Goal: Task Accomplishment & Management: Complete application form

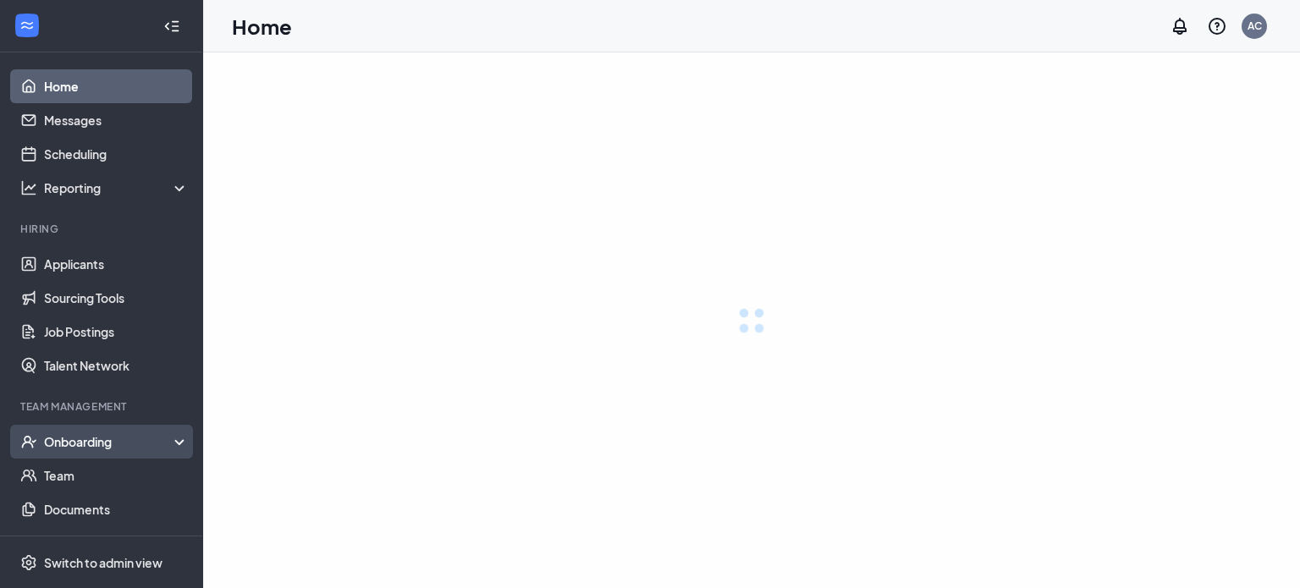
click at [79, 447] on div "Onboarding" at bounding box center [117, 441] width 146 height 17
click at [119, 443] on div "Onboarding" at bounding box center [109, 441] width 130 height 17
click at [97, 432] on div "Onboarding" at bounding box center [101, 442] width 203 height 34
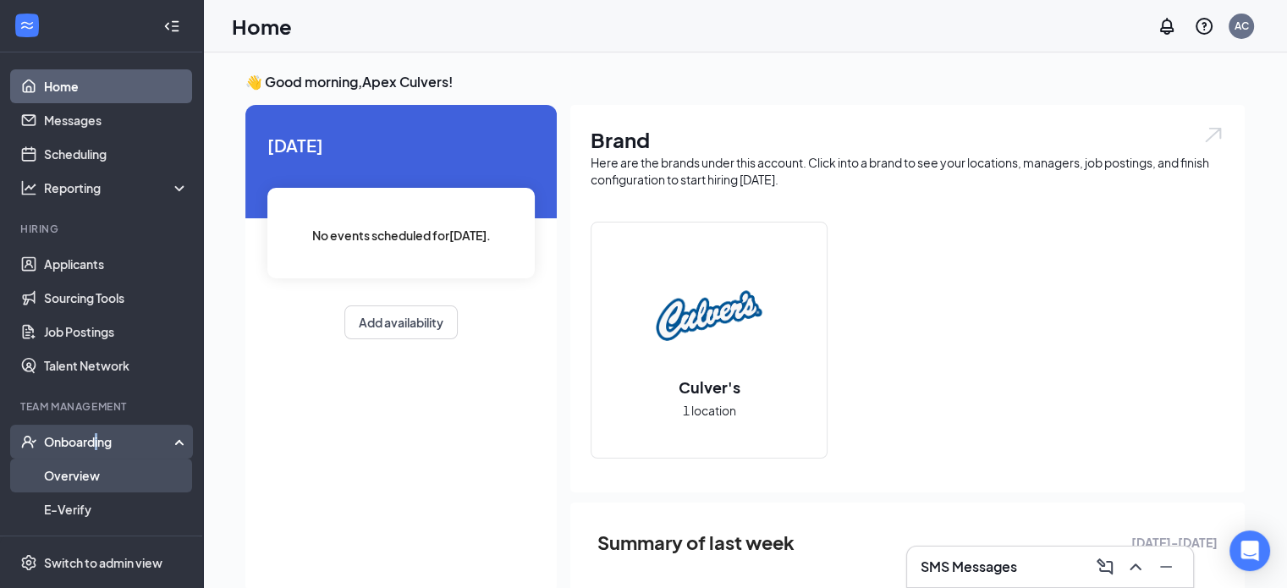
click at [85, 473] on link "Overview" at bounding box center [116, 476] width 145 height 34
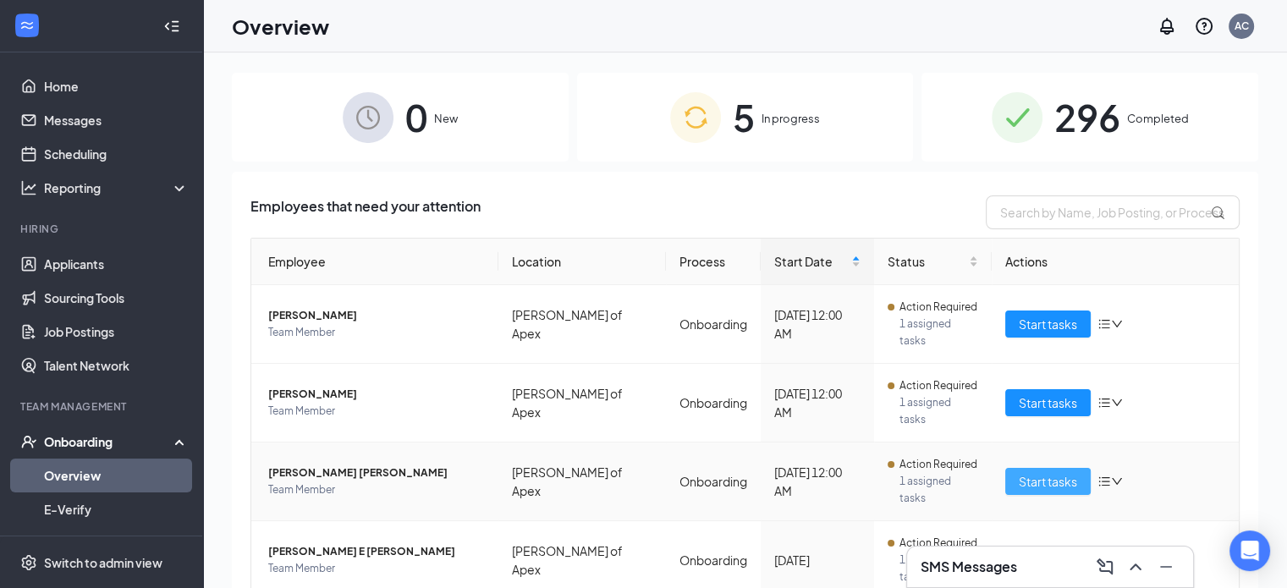
click at [1022, 472] on span "Start tasks" at bounding box center [1048, 481] width 58 height 19
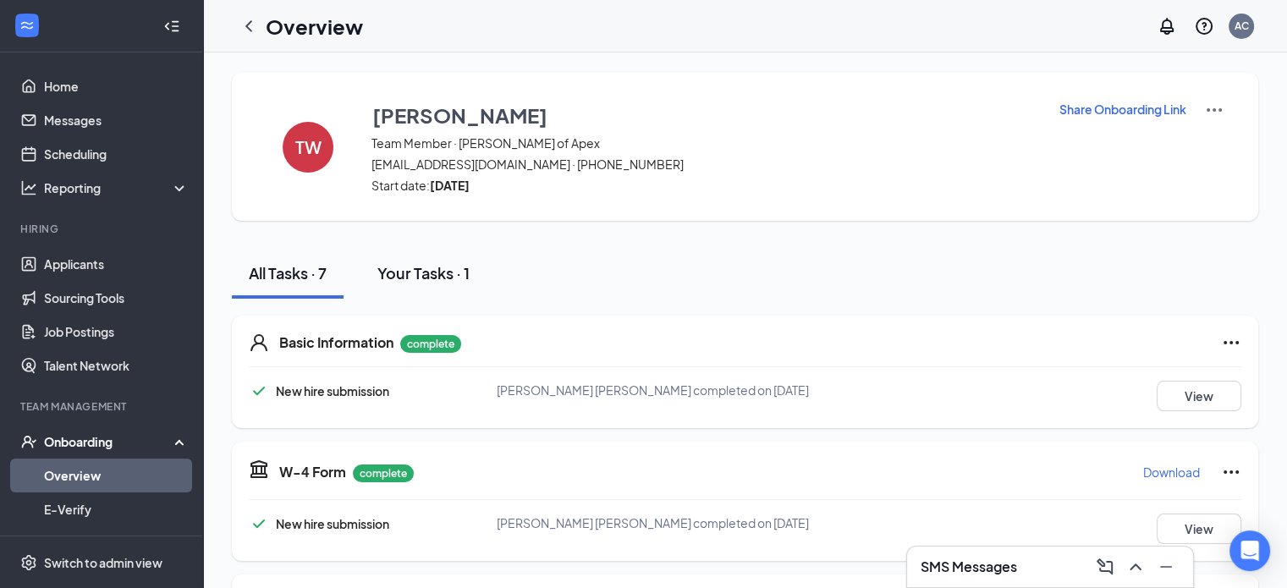
click at [455, 268] on div "Your Tasks · 1" at bounding box center [423, 272] width 92 height 21
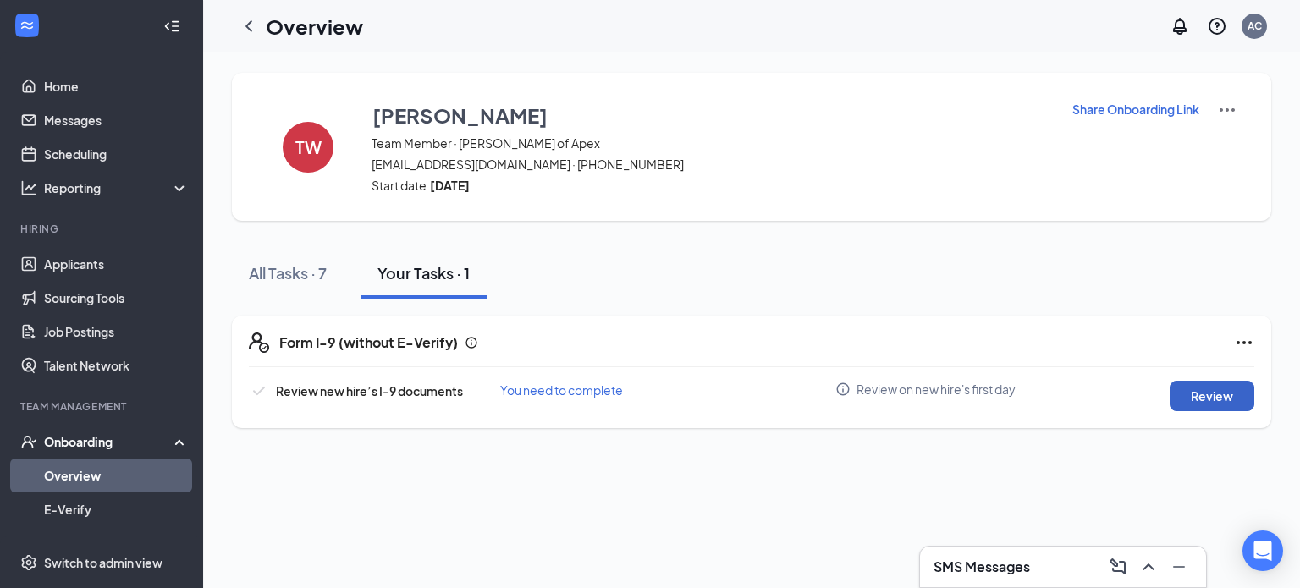
click at [1212, 394] on button "Review" at bounding box center [1212, 396] width 85 height 30
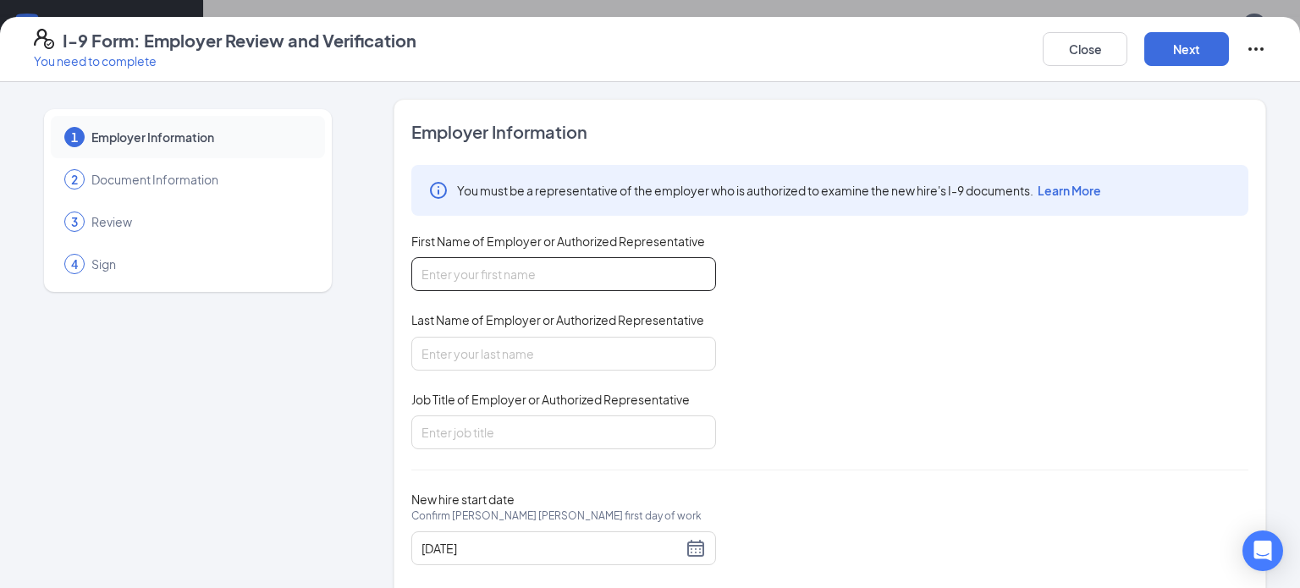
click at [565, 273] on input "First Name of Employer or Authorized Representative" at bounding box center [563, 274] width 305 height 34
type input "Ella"
type input "Young"
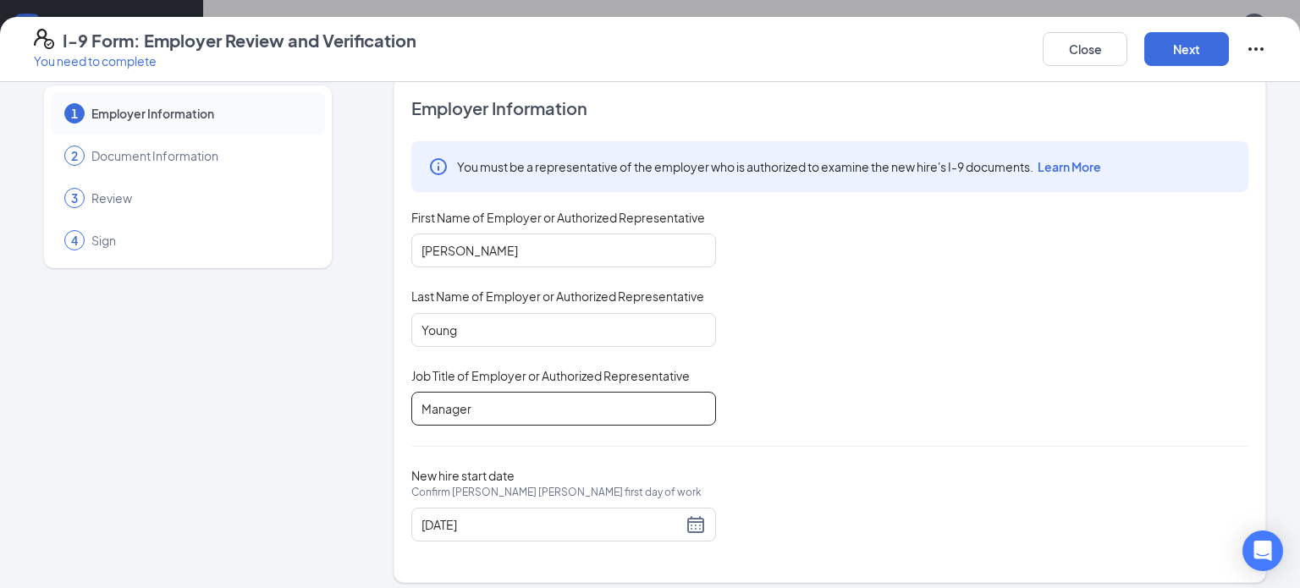
scroll to position [33, 0]
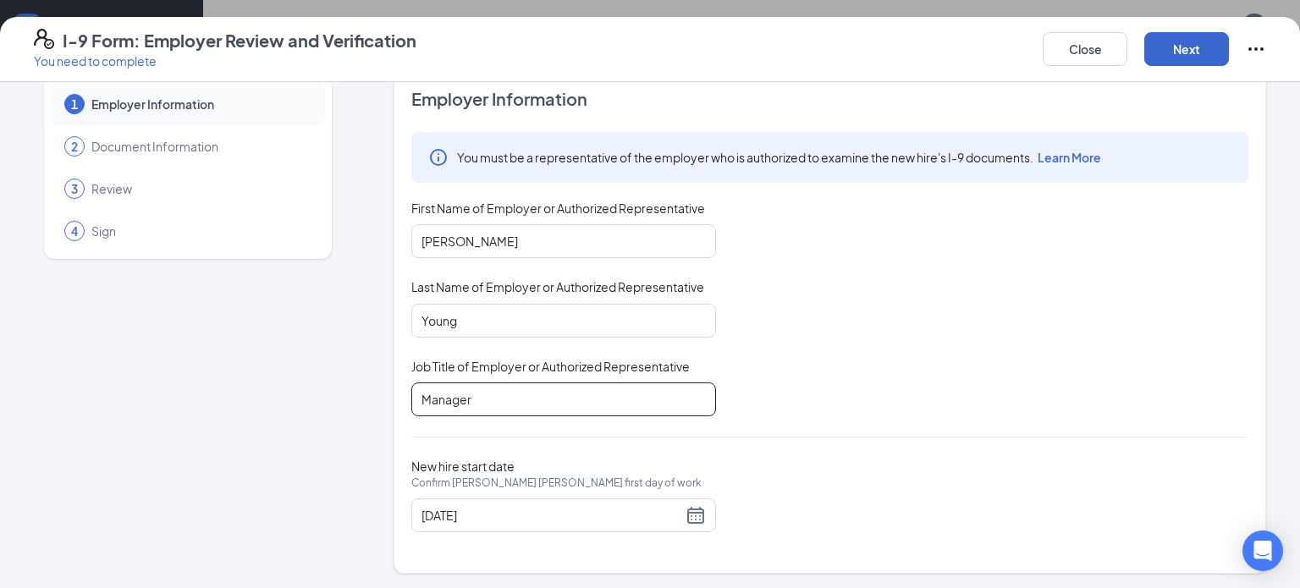
type input "Manager"
click at [1177, 44] on button "Next" at bounding box center [1186, 49] width 85 height 34
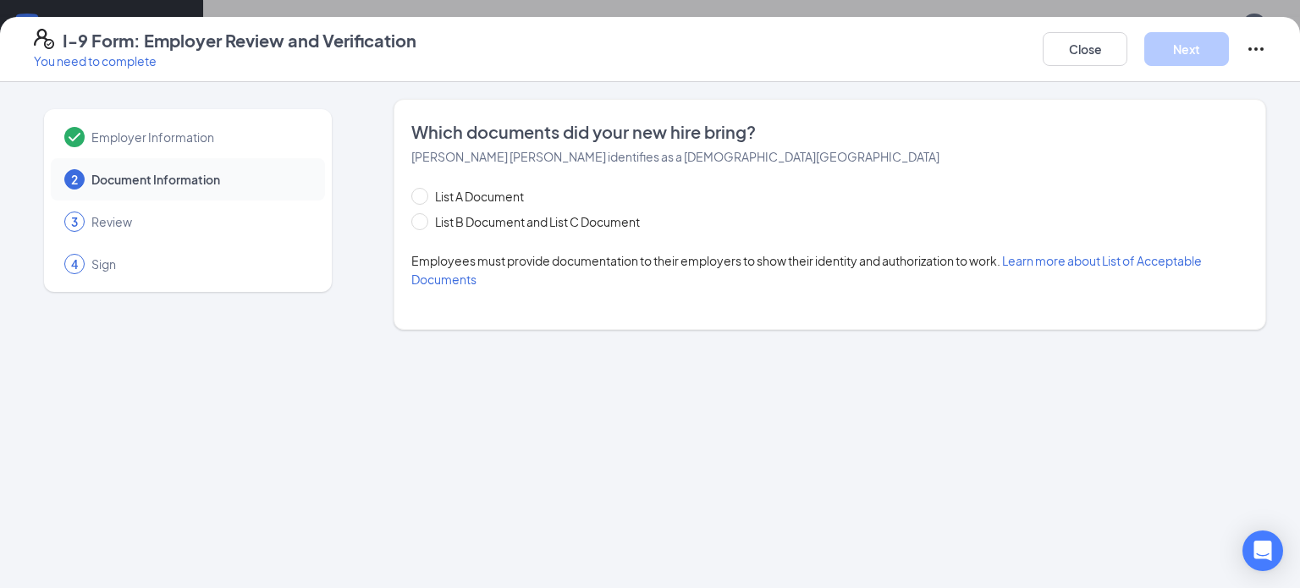
scroll to position [0, 0]
click at [430, 223] on span "List B Document and List C Document" at bounding box center [537, 221] width 218 height 19
click at [423, 223] on input "List B Document and List C Document" at bounding box center [417, 219] width 12 height 12
radio input "true"
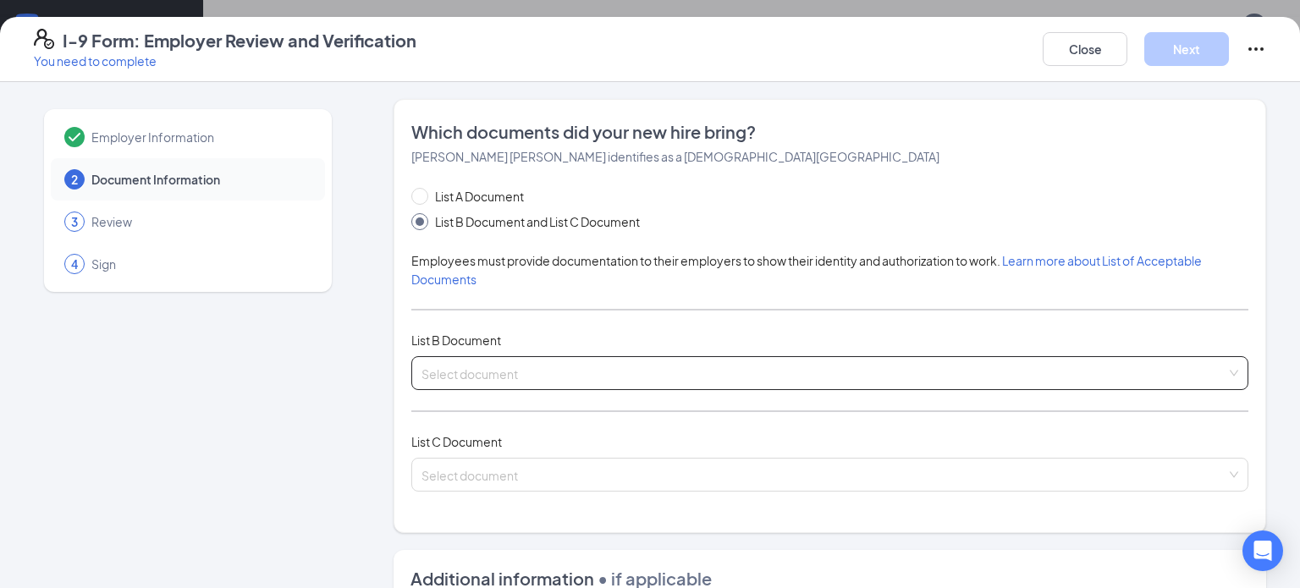
click at [481, 365] on input "search" at bounding box center [823, 369] width 805 height 25
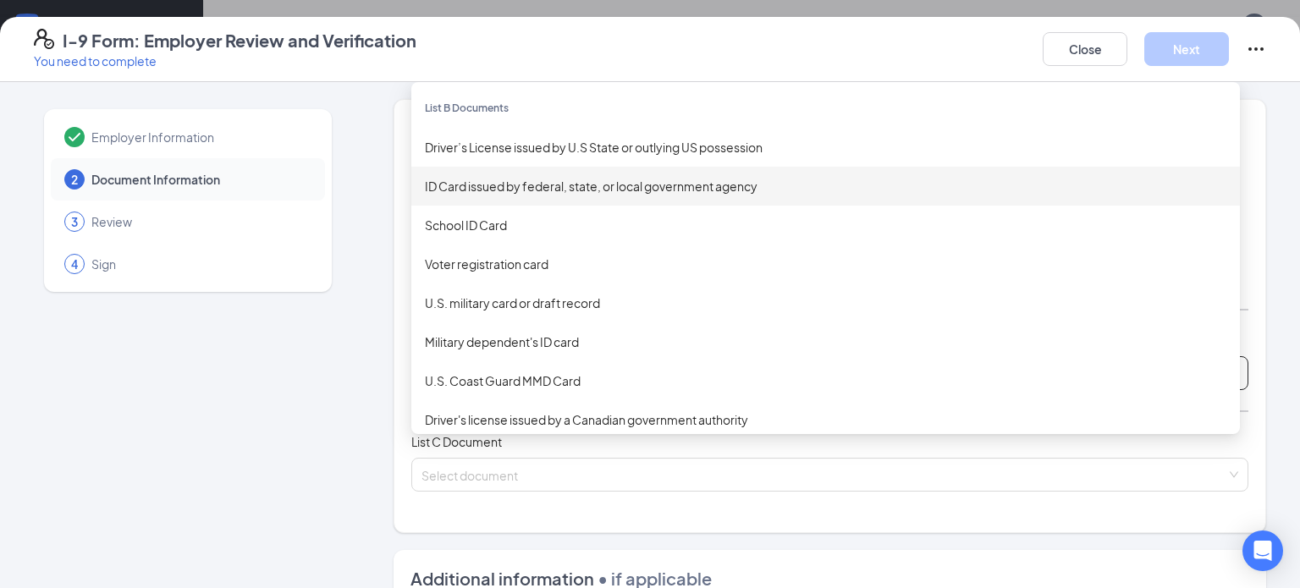
click at [476, 190] on div "ID Card issued by federal, state, or local government agency" at bounding box center [825, 186] width 801 height 19
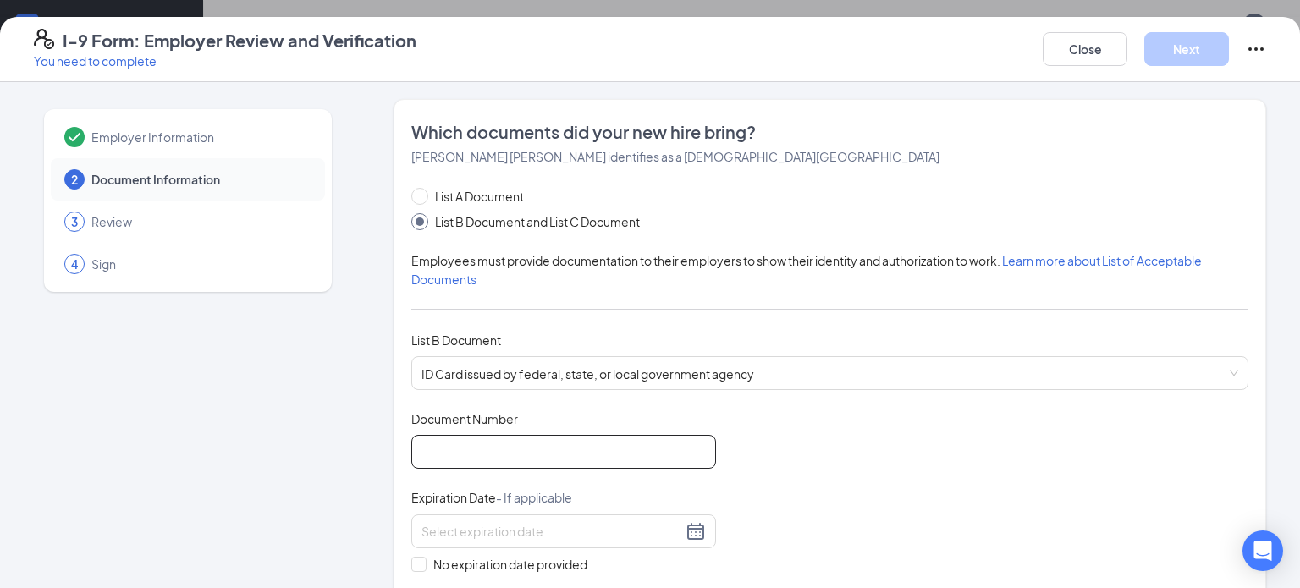
click at [449, 443] on input "Document Number" at bounding box center [563, 452] width 305 height 34
type input "000041024493"
click at [457, 540] on div at bounding box center [563, 532] width 305 height 34
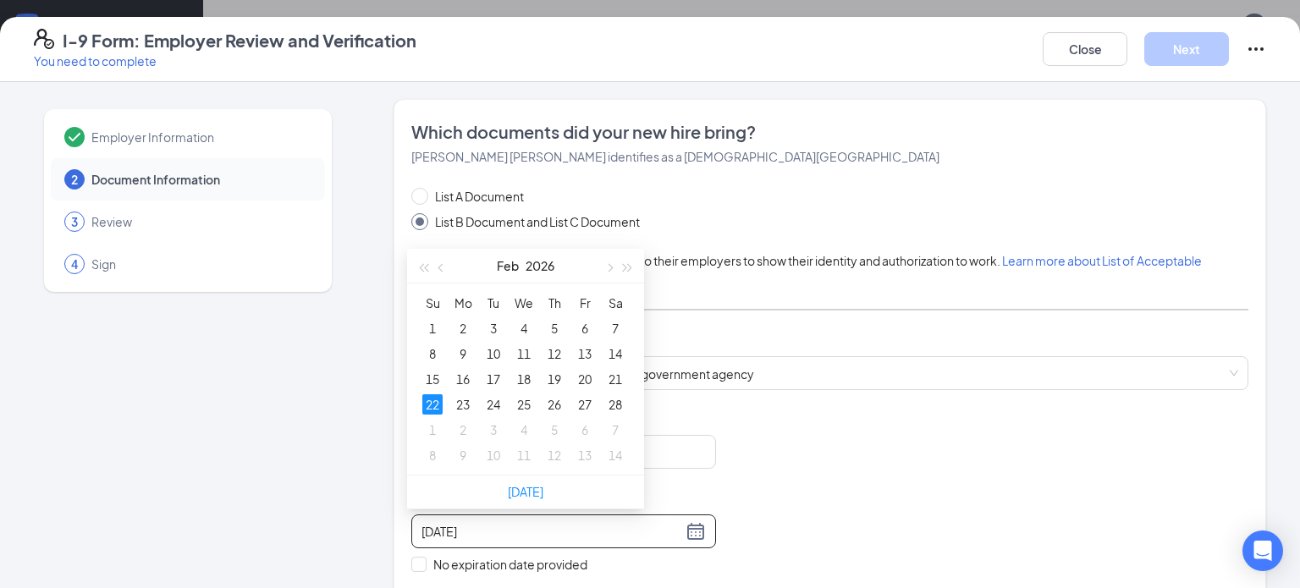
type input "02/22/2026"
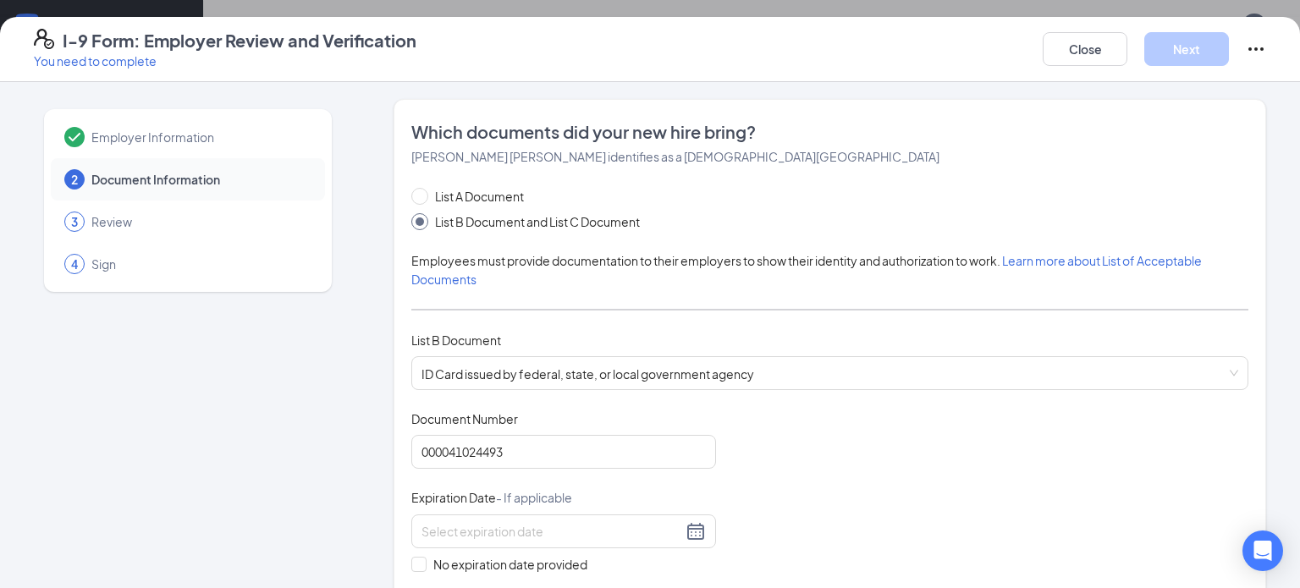
click at [772, 509] on div "Document Title ID Card issued by federal, state, or local government agency Doc…" at bounding box center [829, 531] width 837 height 242
click at [611, 522] on input at bounding box center [551, 531] width 261 height 19
type input "02/22/2026"
click at [870, 401] on div "List A Document List B Document and List C Document Employees must provide docu…" at bounding box center [829, 480] width 837 height 587
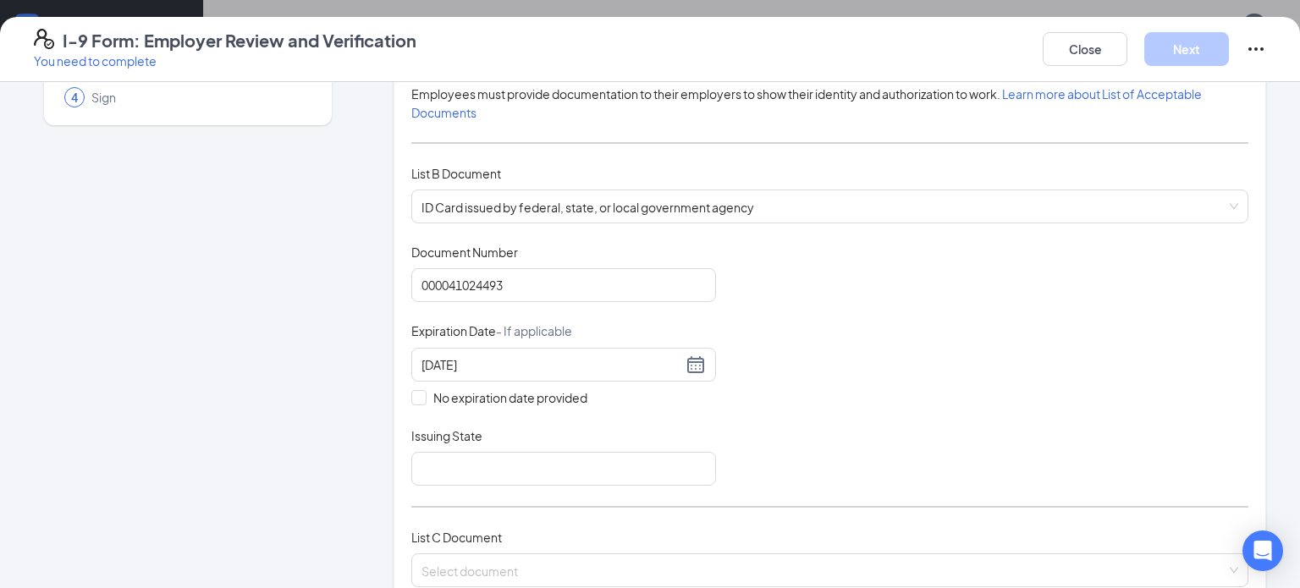
scroll to position [169, 0]
click at [417, 449] on input "Issuing State" at bounding box center [563, 466] width 305 height 34
type input "NC"
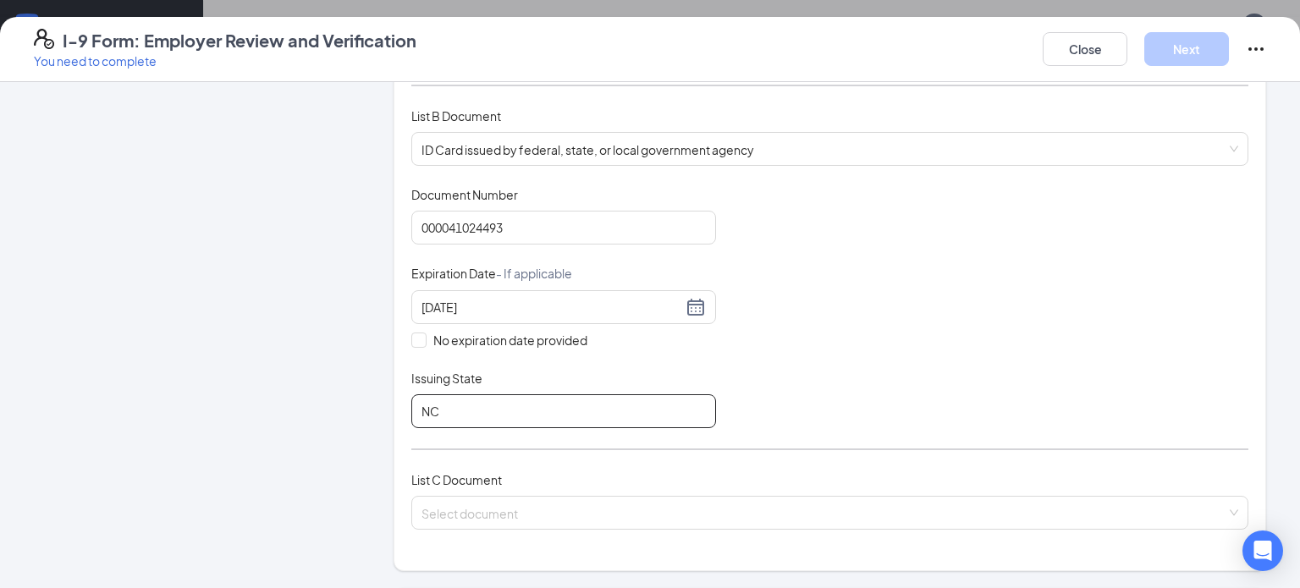
scroll to position [339, 0]
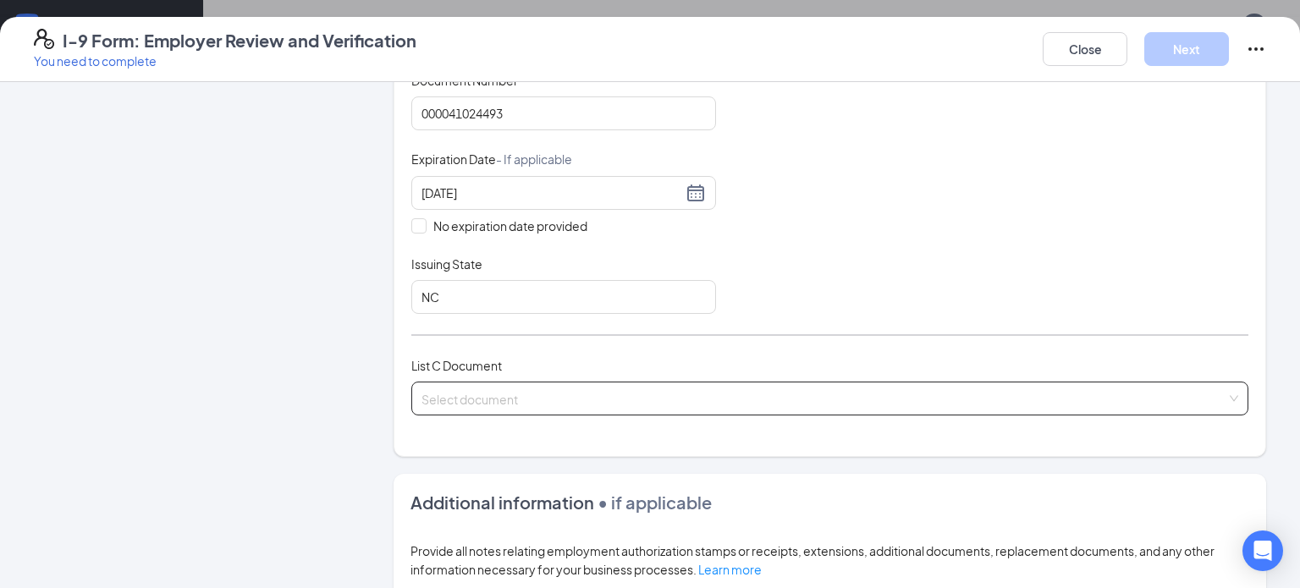
click at [461, 400] on input "search" at bounding box center [823, 395] width 805 height 25
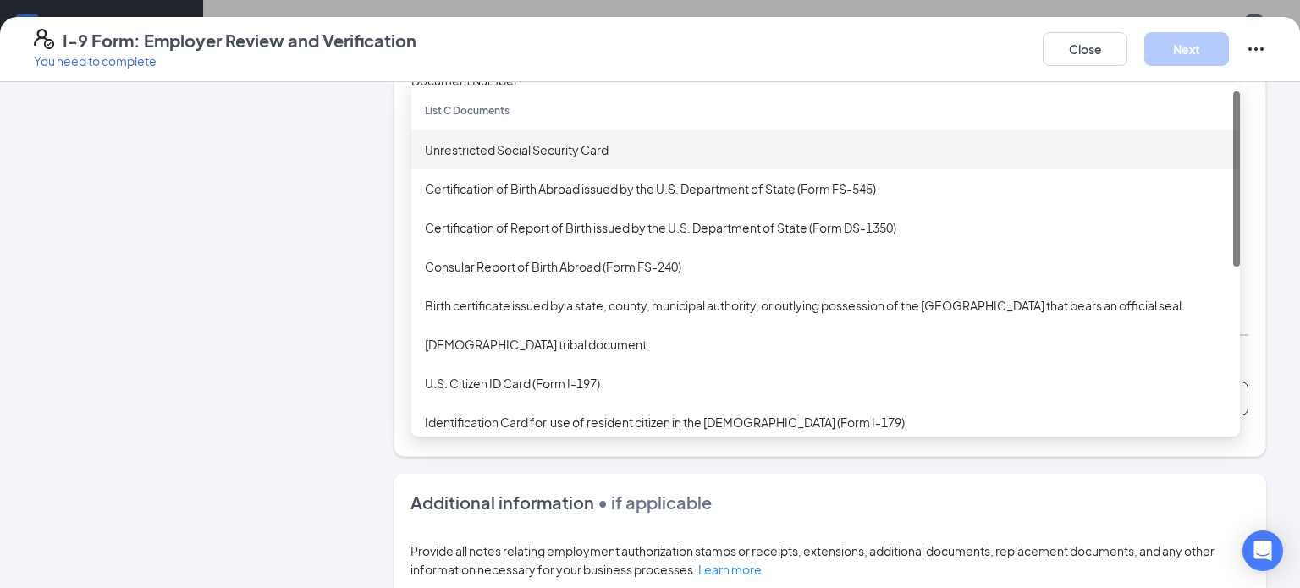
click at [562, 142] on div "Unrestricted Social Security Card" at bounding box center [825, 149] width 801 height 19
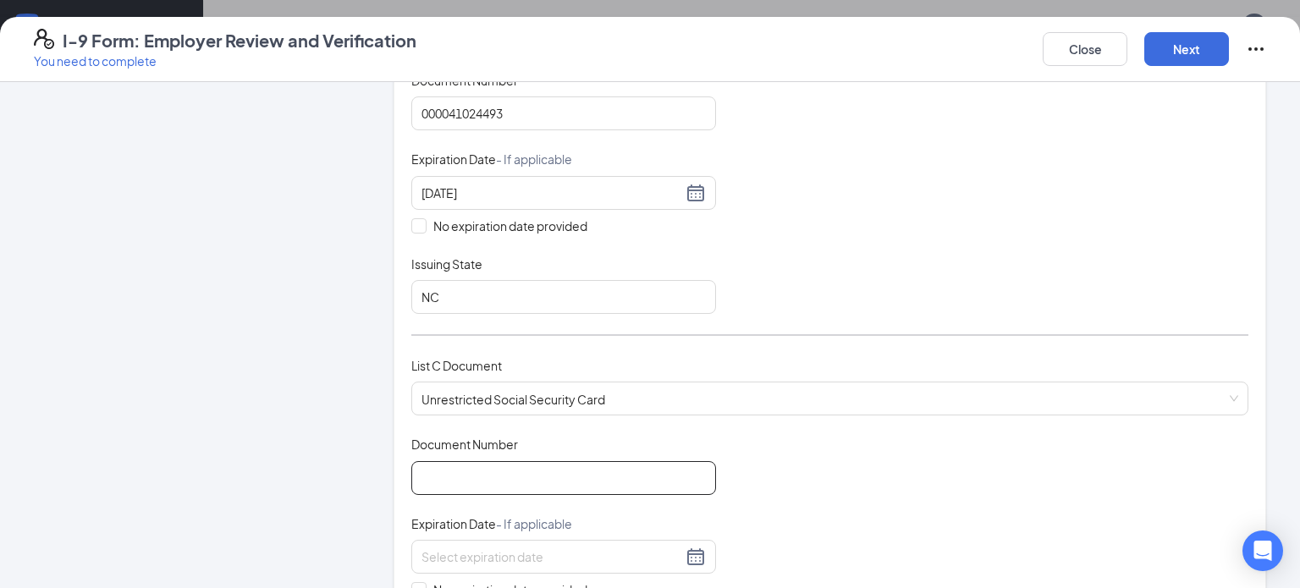
drag, startPoint x: 503, startPoint y: 476, endPoint x: 497, endPoint y: 463, distance: 14.0
click at [503, 476] on input "Document Number" at bounding box center [563, 478] width 305 height 34
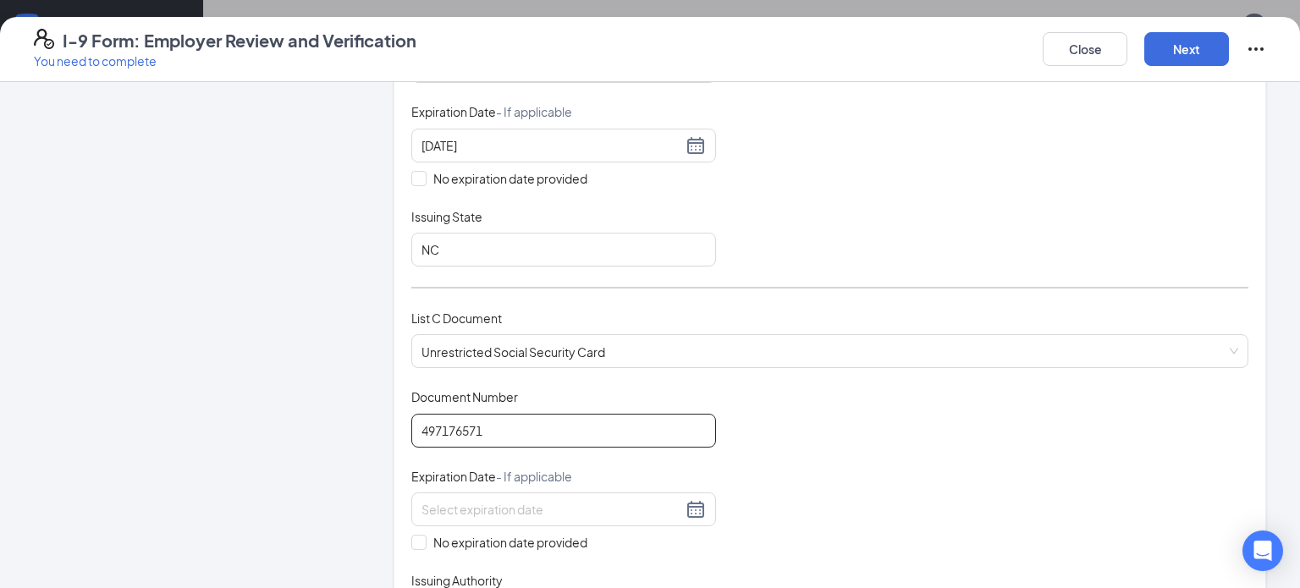
scroll to position [423, 0]
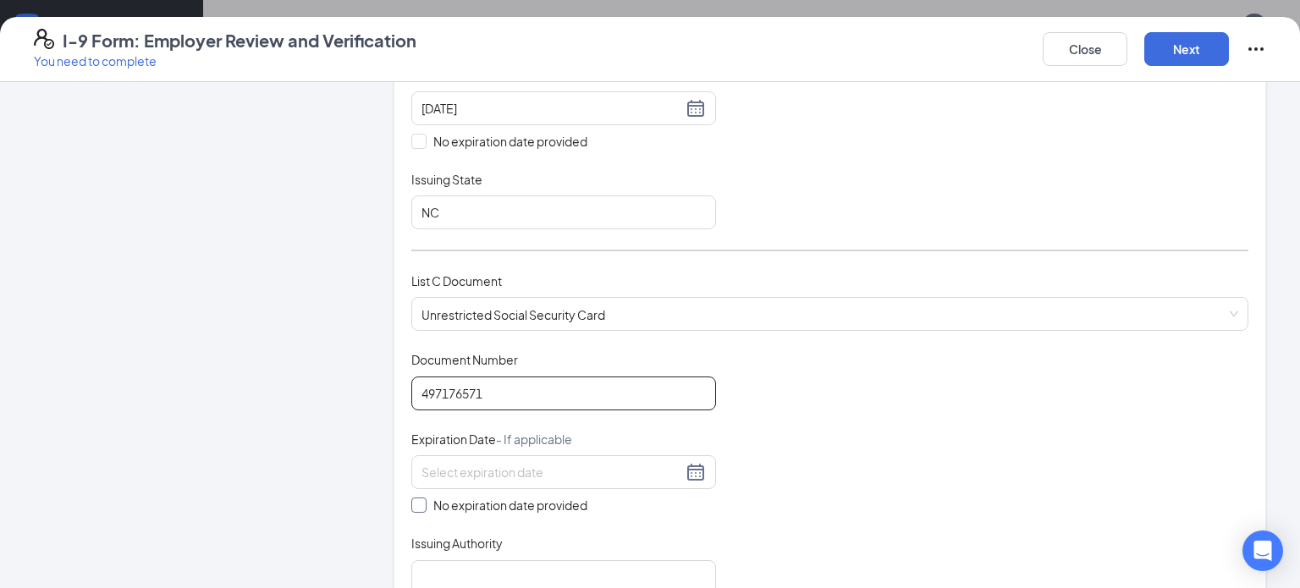
type input "497176571"
click at [411, 498] on input "No expiration date provided" at bounding box center [417, 504] width 12 height 12
checkbox input "true"
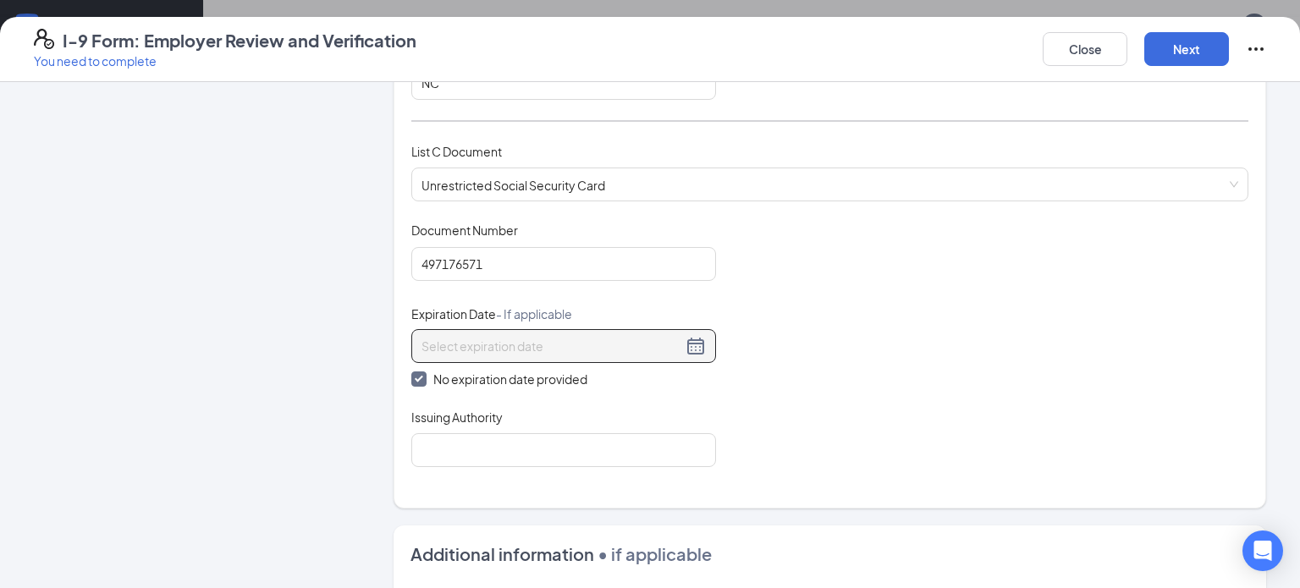
scroll to position [592, 0]
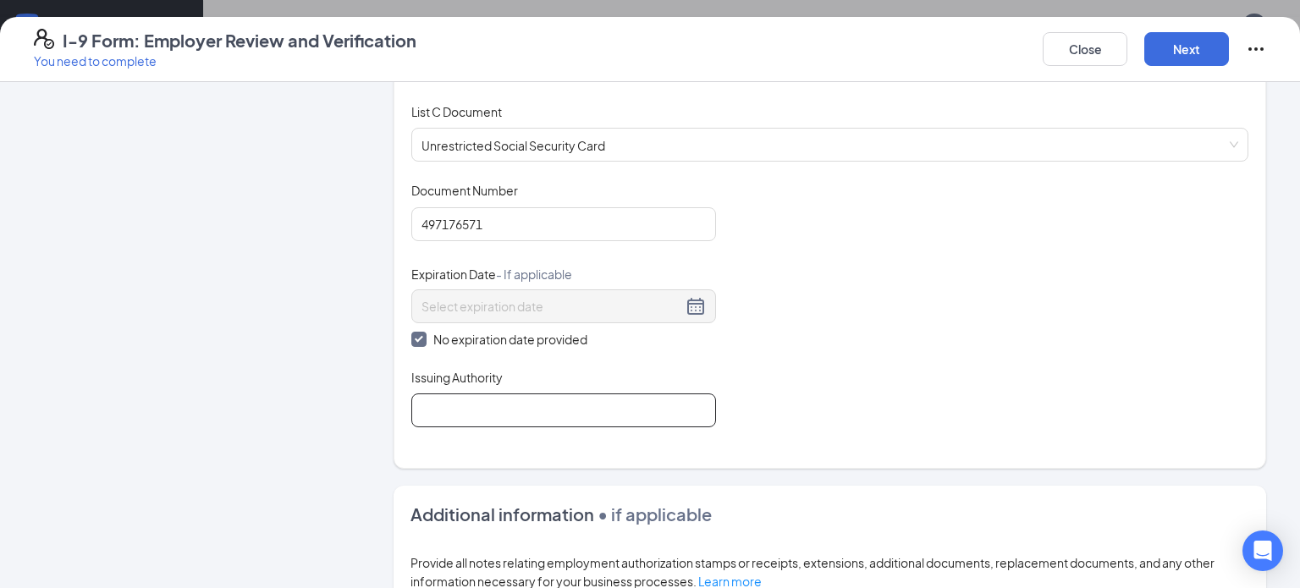
click at [578, 406] on input "Issuing Authority" at bounding box center [563, 411] width 305 height 34
type input "United States of America"
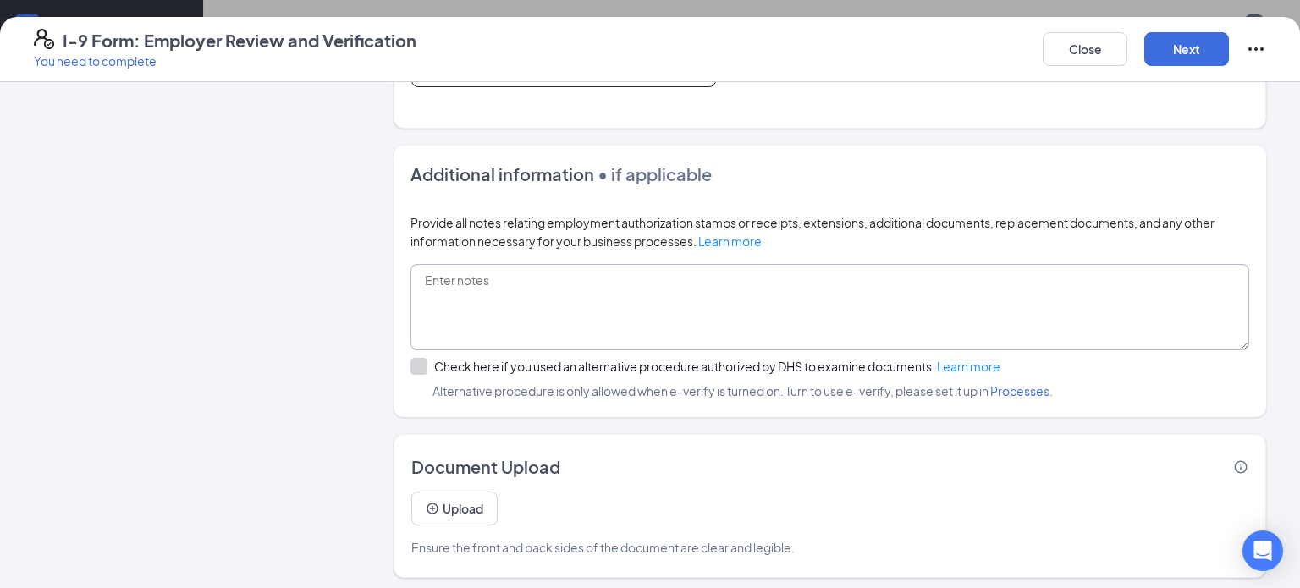
scroll to position [934, 0]
click at [1170, 45] on button "Next" at bounding box center [1186, 49] width 85 height 34
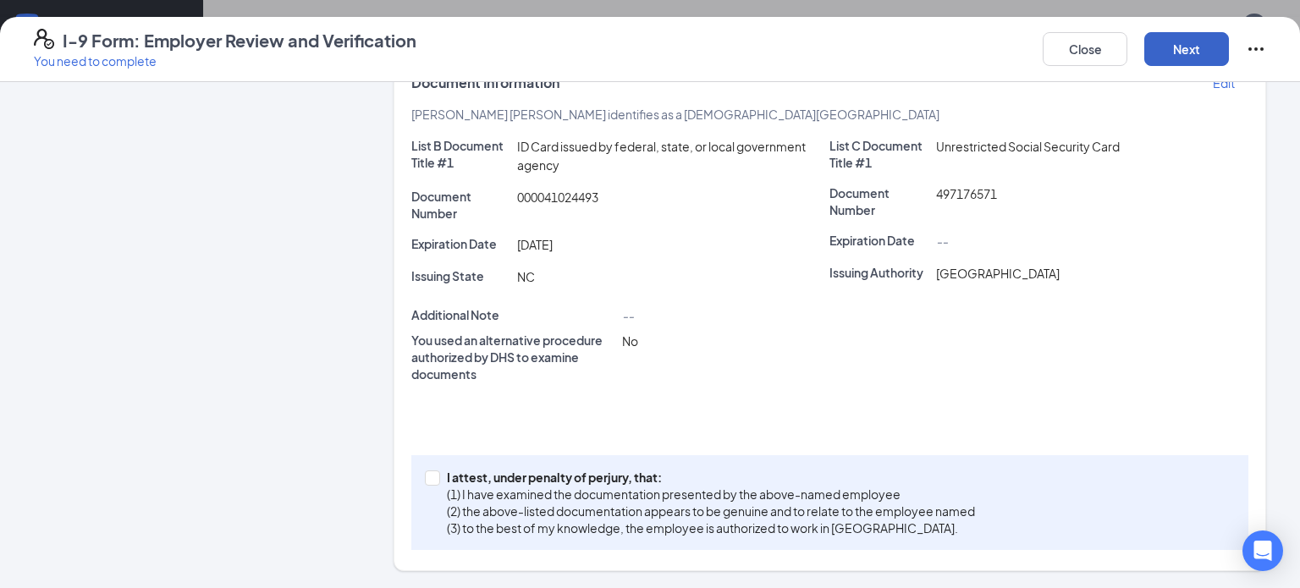
scroll to position [295, 0]
click at [433, 476] on span at bounding box center [432, 478] width 15 height 15
click at [433, 476] on input "I attest, under penalty of perjury, that: (1) I have examined the documentation…" at bounding box center [431, 477] width 12 height 12
checkbox input "true"
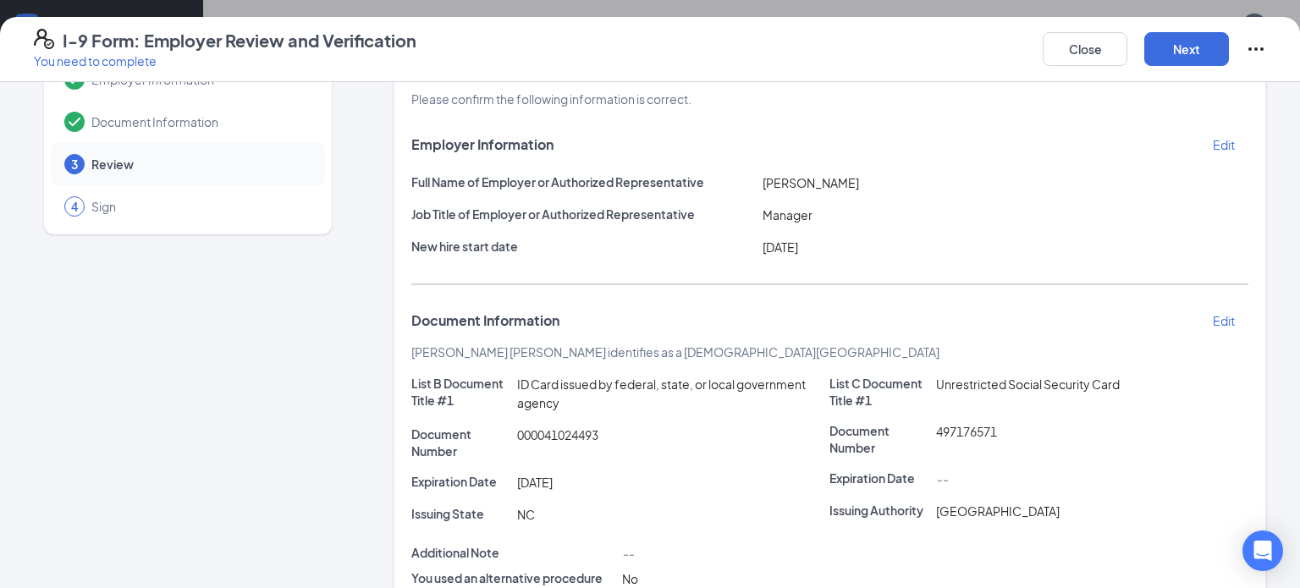
scroll to position [0, 0]
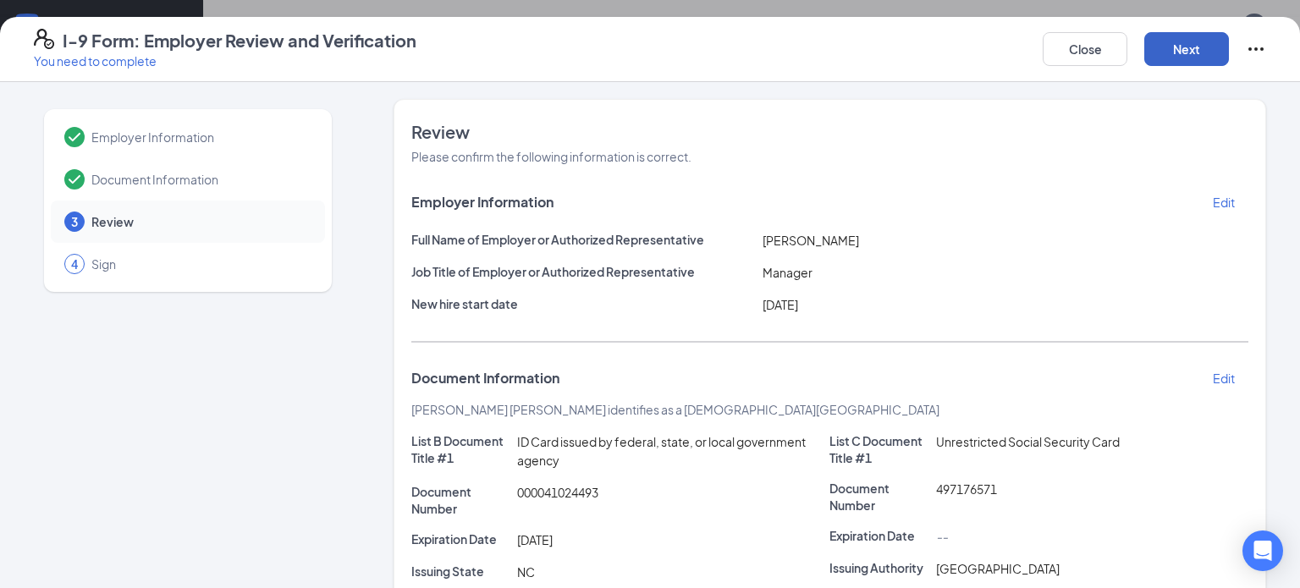
click at [1148, 56] on button "Next" at bounding box center [1186, 49] width 85 height 34
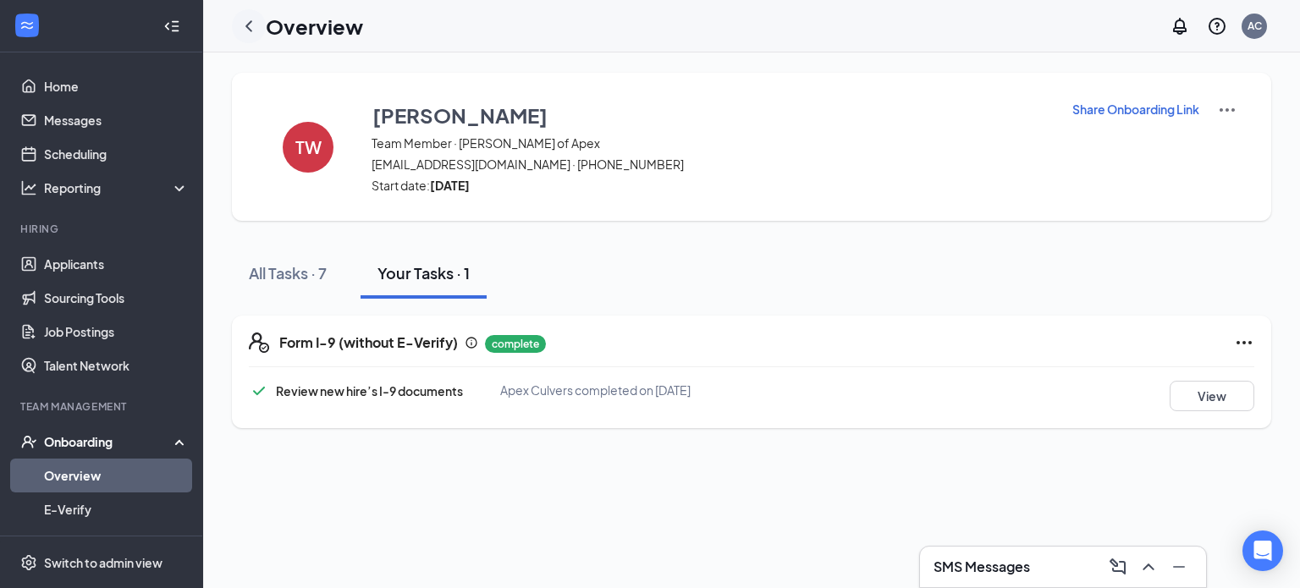
click at [252, 23] on icon "ChevronLeft" at bounding box center [249, 26] width 20 height 20
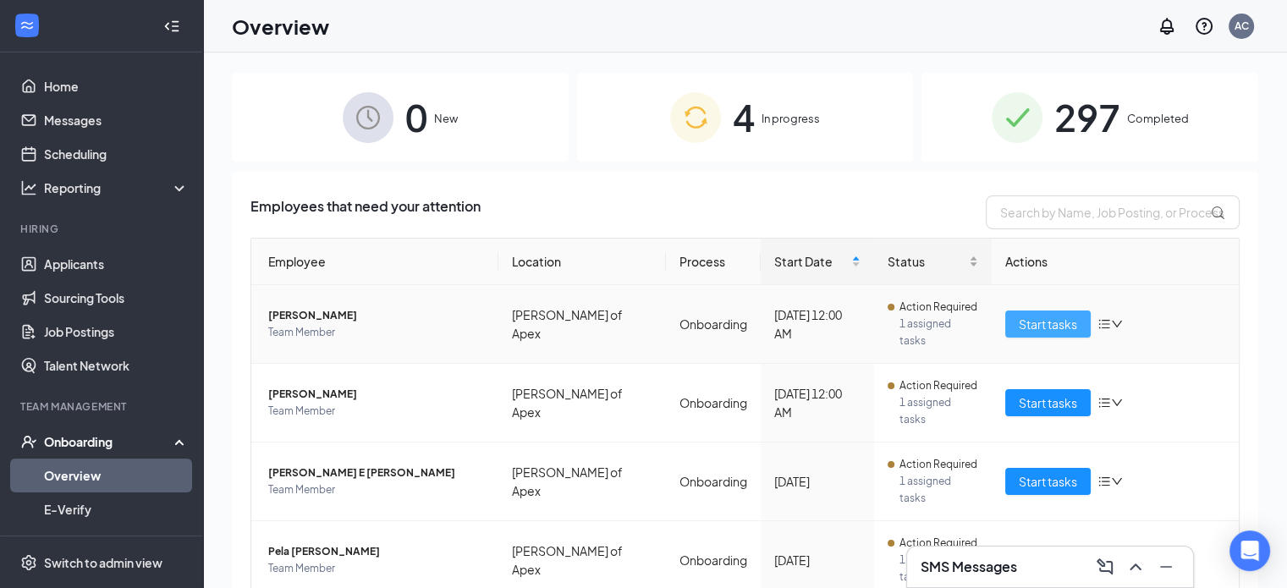
drag, startPoint x: 1019, startPoint y: 306, endPoint x: 897, endPoint y: 247, distance: 135.1
click at [936, 265] on table "Employee Location Process Start Date Status Actions Rachel A Padilla Team Membe…" at bounding box center [745, 419] width 989 height 362
click at [1005, 315] on button "Start tasks" at bounding box center [1047, 324] width 85 height 27
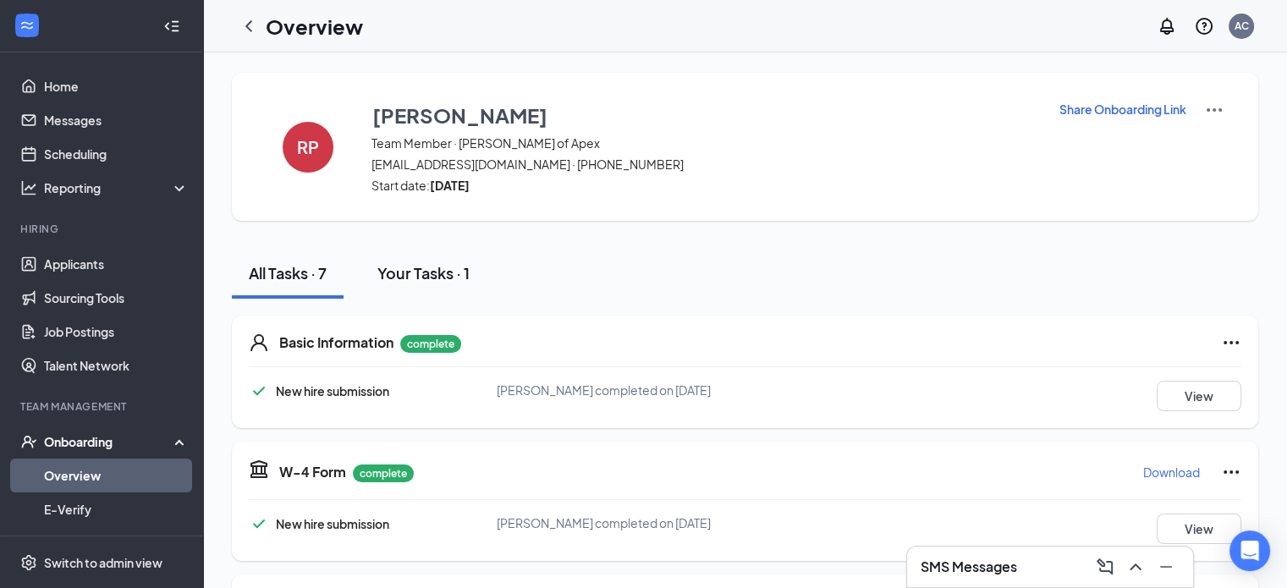
click at [407, 280] on div "Your Tasks · 1" at bounding box center [423, 272] width 92 height 21
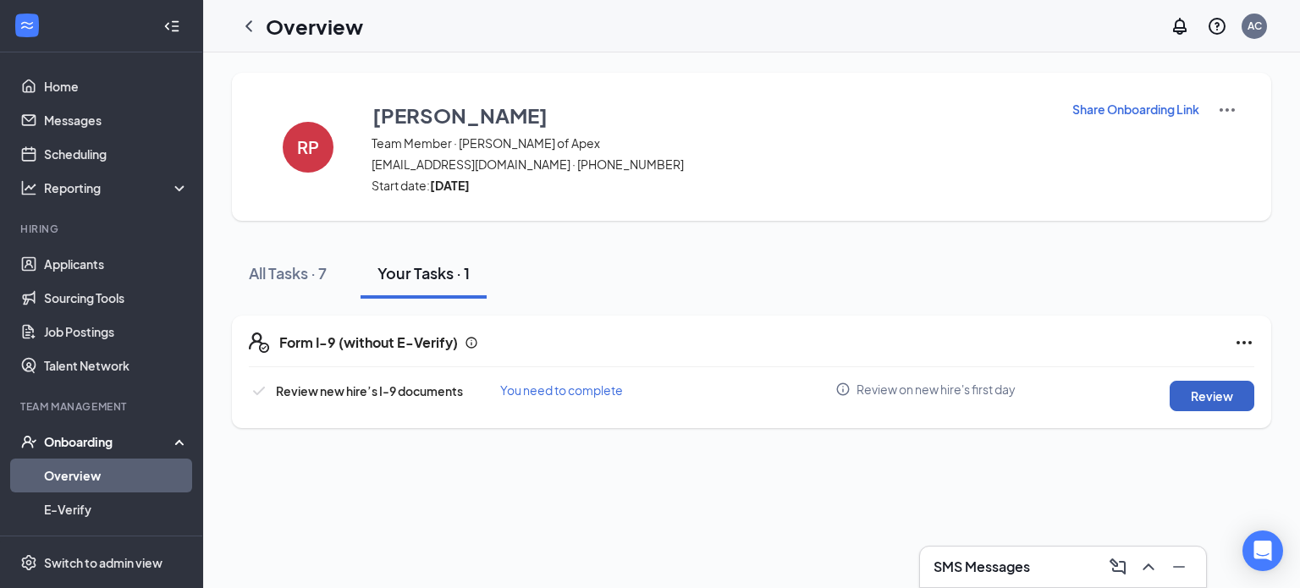
click at [1214, 391] on button "Review" at bounding box center [1212, 396] width 85 height 30
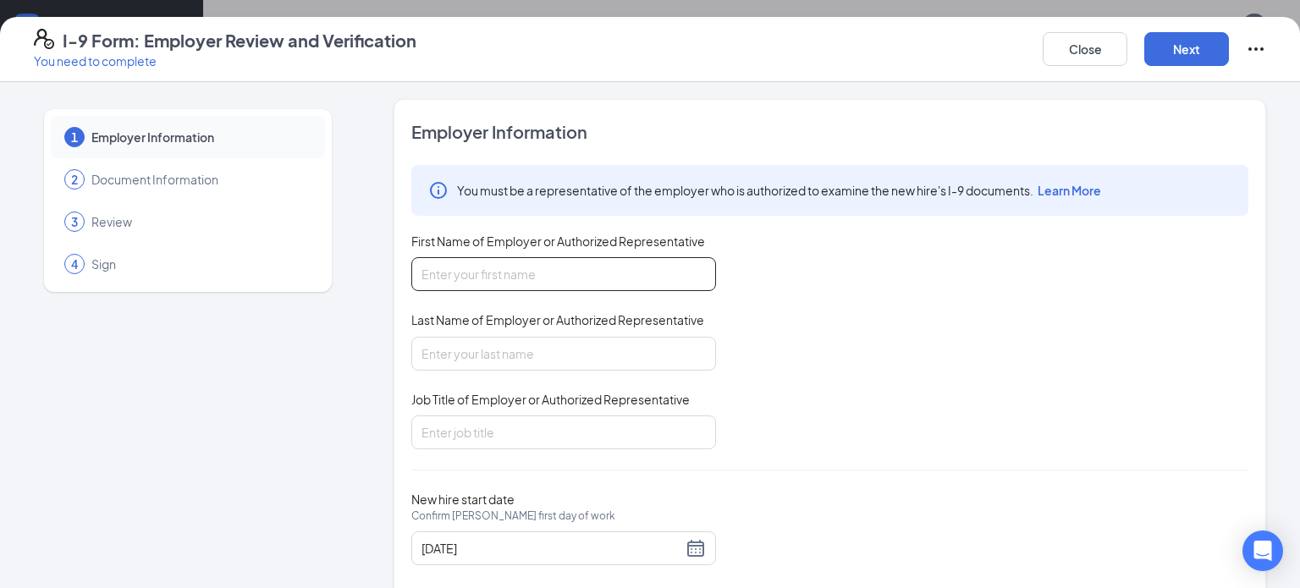
click at [648, 278] on input "First Name of Employer or Authorized Representative" at bounding box center [563, 274] width 305 height 34
type input "Ella"
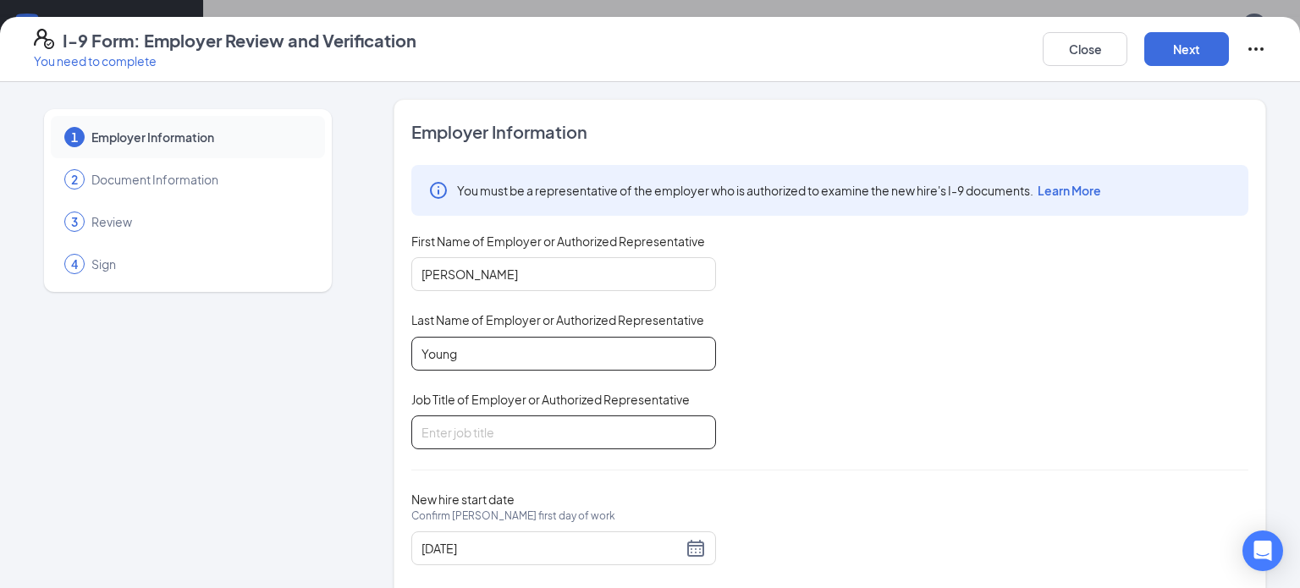
type input "Young"
click at [653, 426] on input "Job Title of Employer or Authorized Representative" at bounding box center [563, 433] width 305 height 34
type input "Manager"
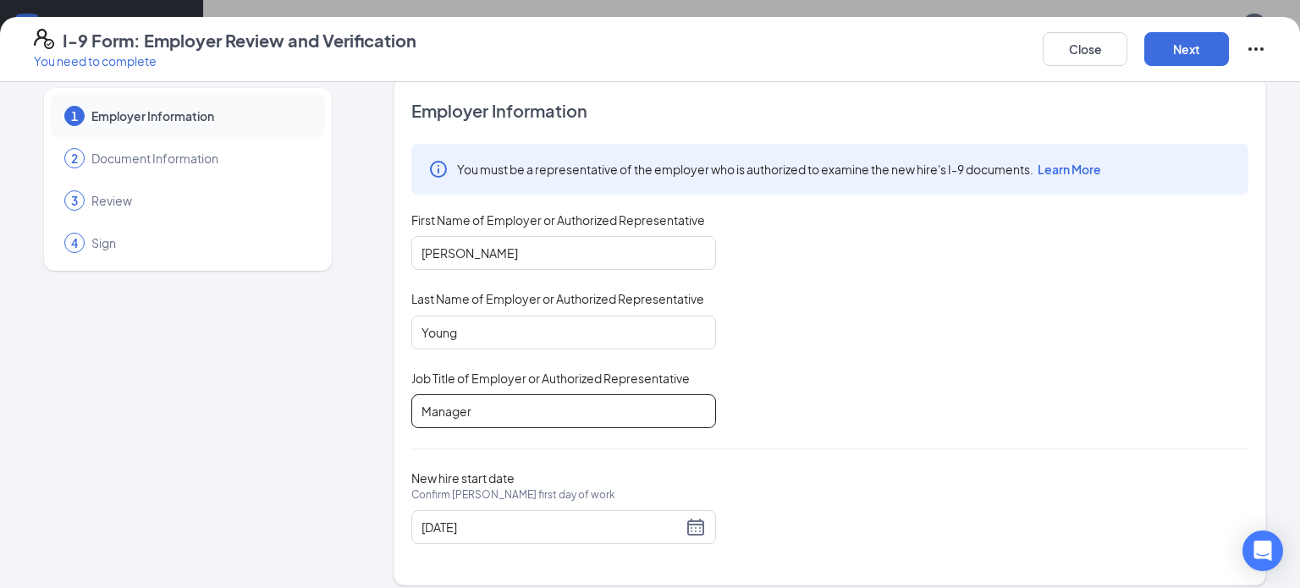
scroll to position [33, 0]
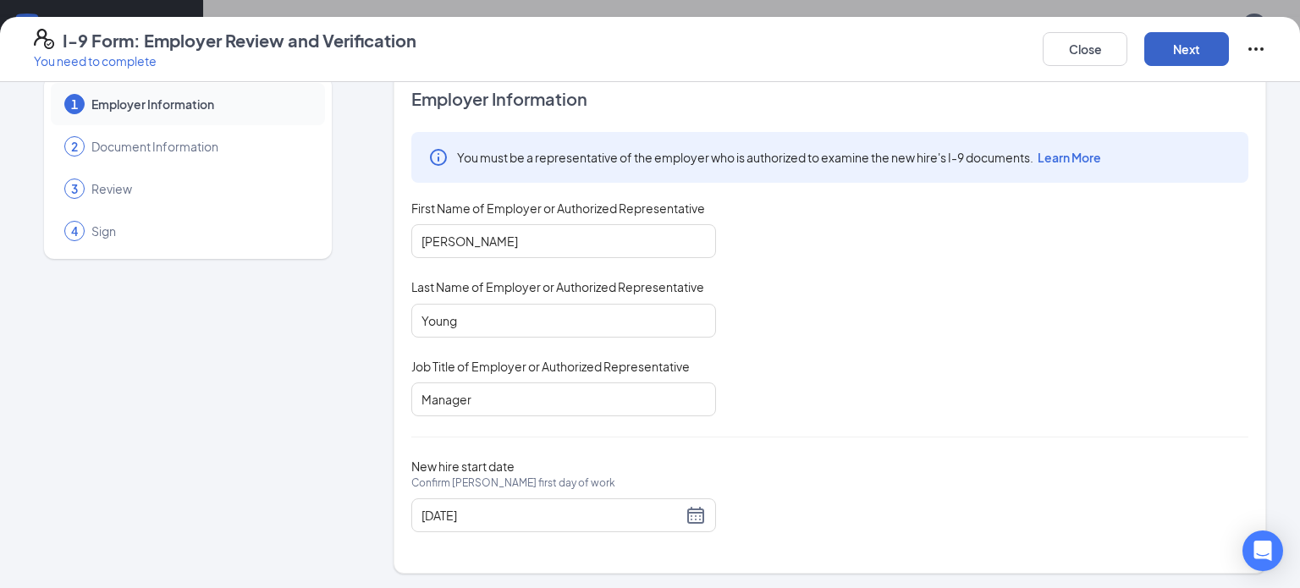
click at [1199, 47] on button "Next" at bounding box center [1186, 49] width 85 height 34
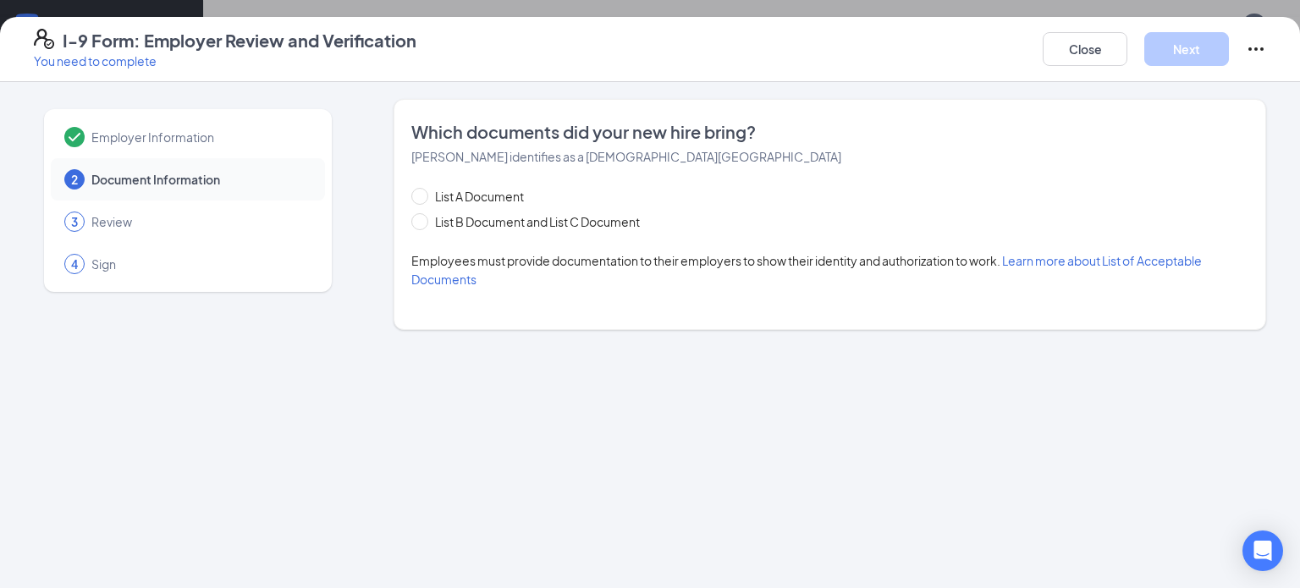
scroll to position [0, 0]
click at [418, 215] on input "List B Document and List C Document" at bounding box center [417, 219] width 12 height 12
radio input "true"
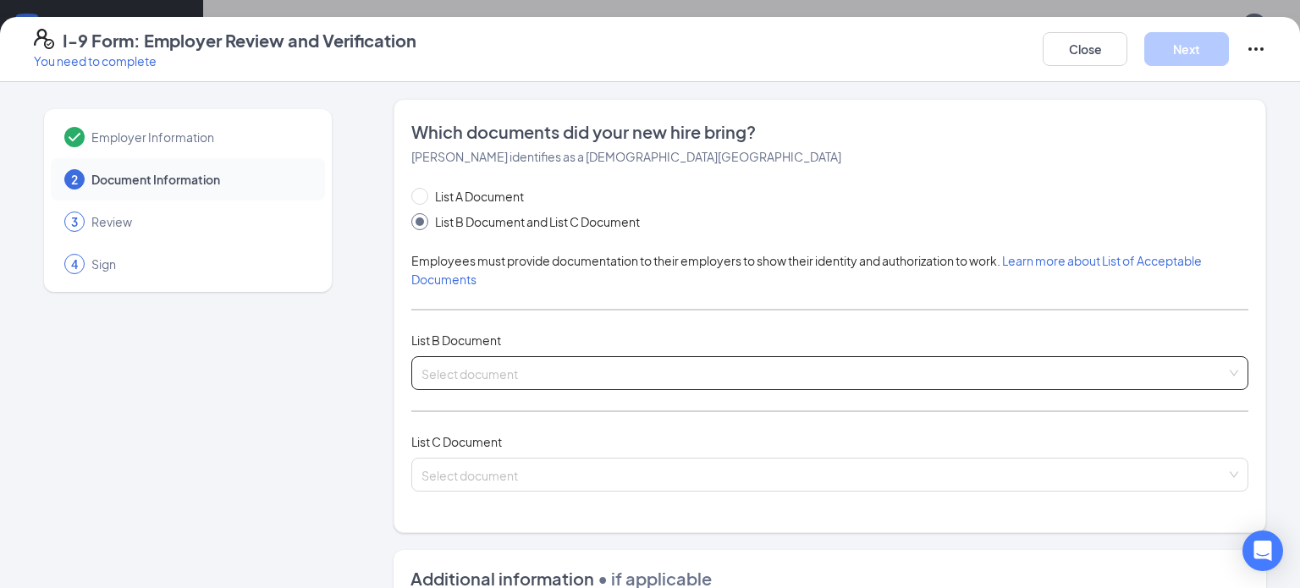
click at [475, 365] on input "search" at bounding box center [823, 369] width 805 height 25
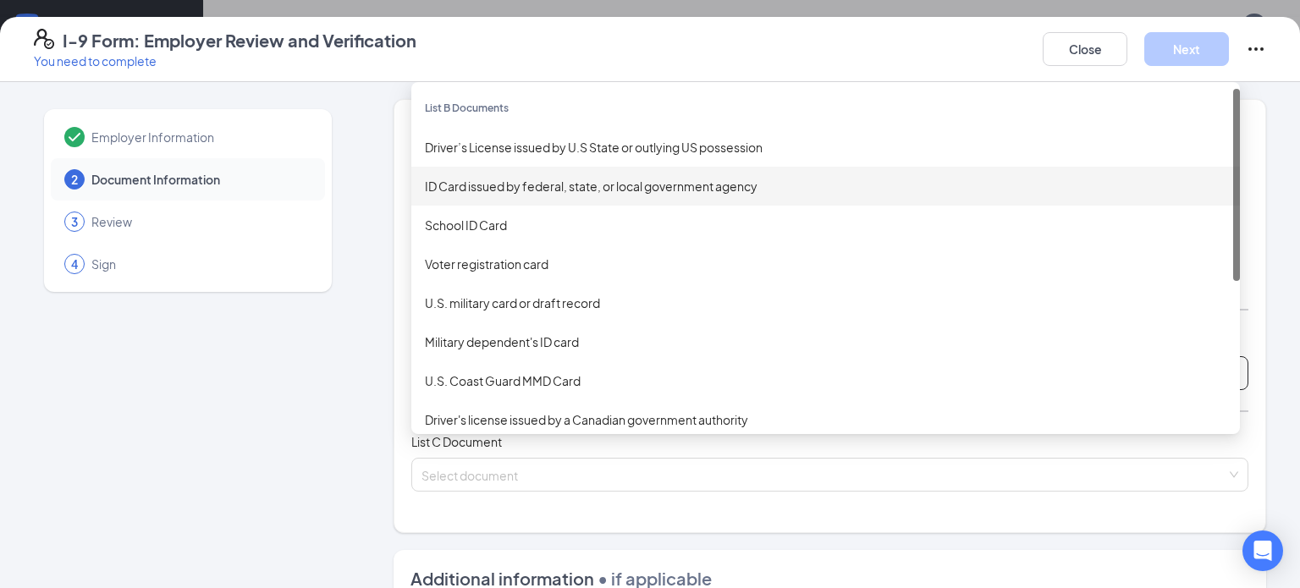
click at [508, 168] on div "ID Card issued by federal, state, or local government agency" at bounding box center [825, 186] width 829 height 39
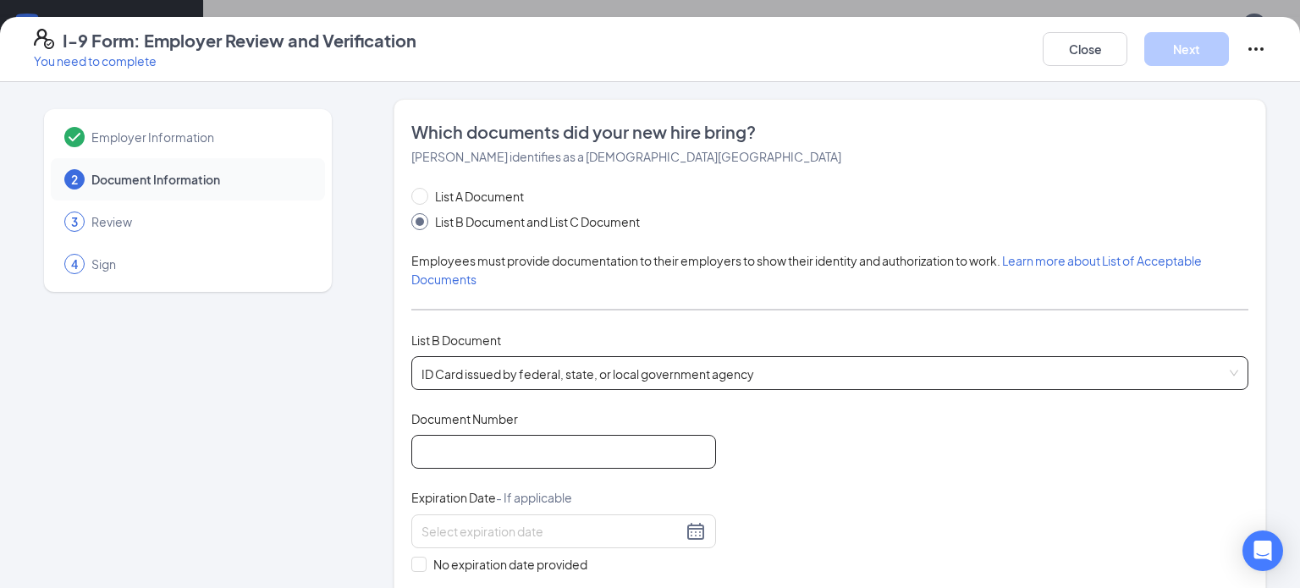
drag, startPoint x: 435, startPoint y: 448, endPoint x: 427, endPoint y: 445, distance: 8.8
click at [429, 446] on input "Document Number" at bounding box center [563, 452] width 305 height 34
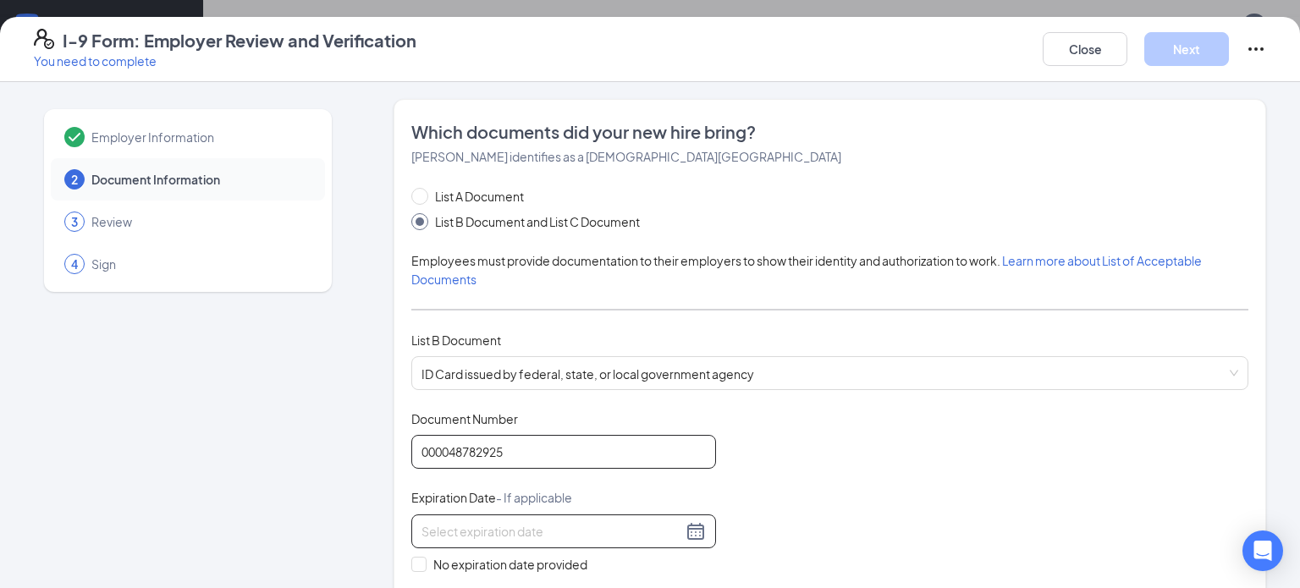
type input "000048782925"
click at [465, 524] on input at bounding box center [551, 531] width 261 height 19
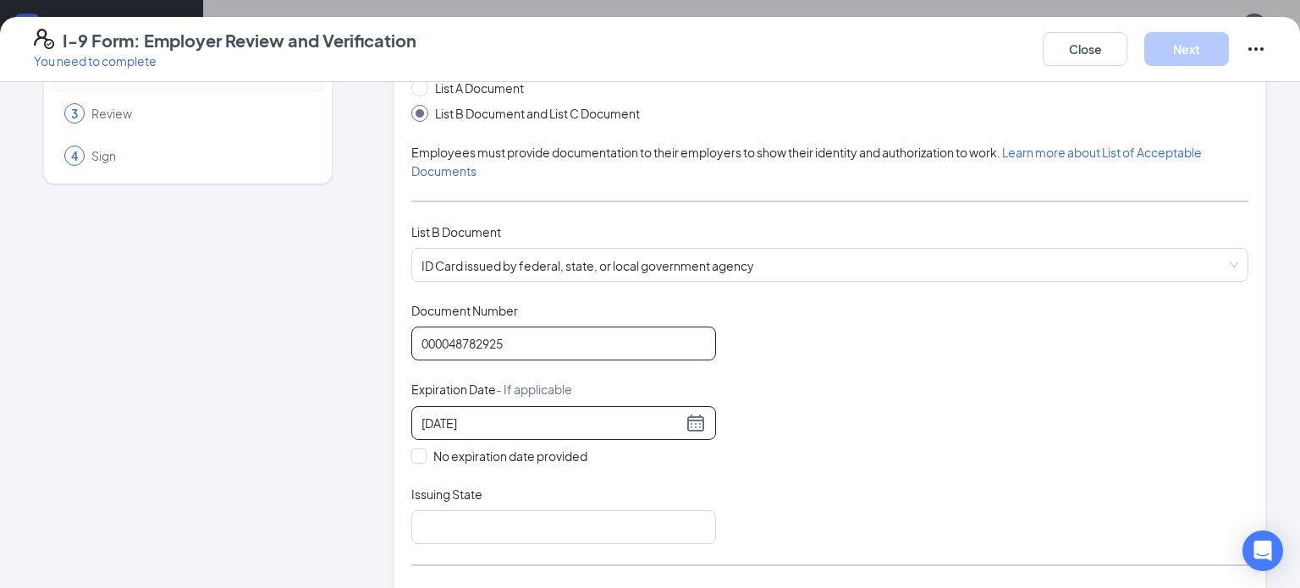
scroll to position [169, 0]
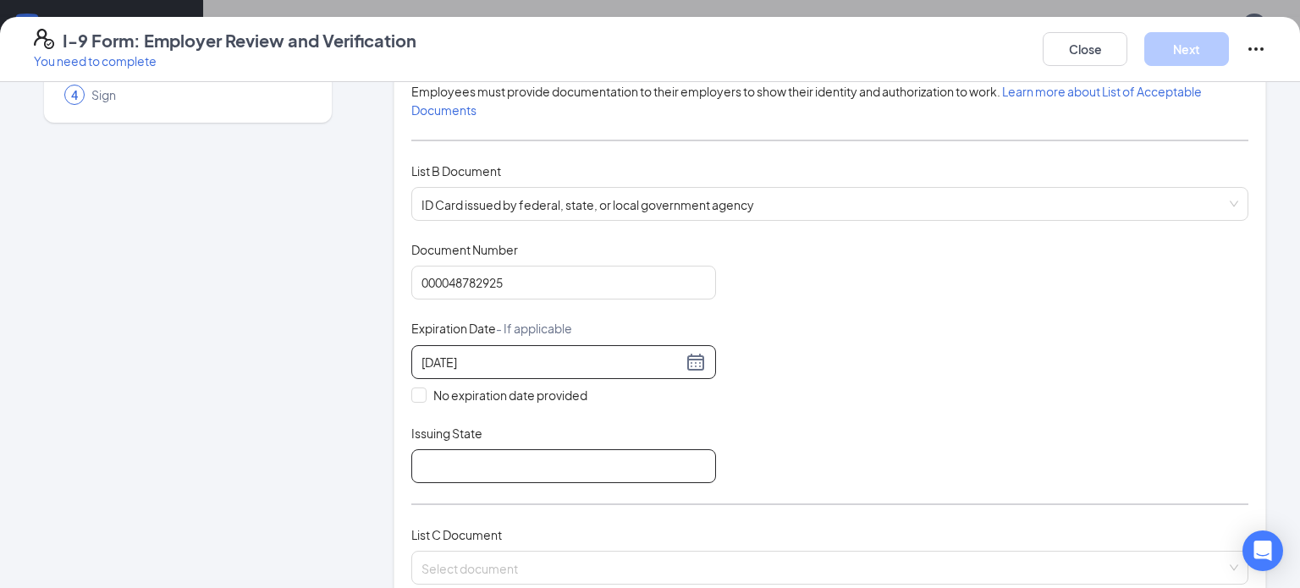
type input "05/11/2032"
click at [630, 458] on input "Issuing State" at bounding box center [563, 466] width 305 height 34
type input "NC"
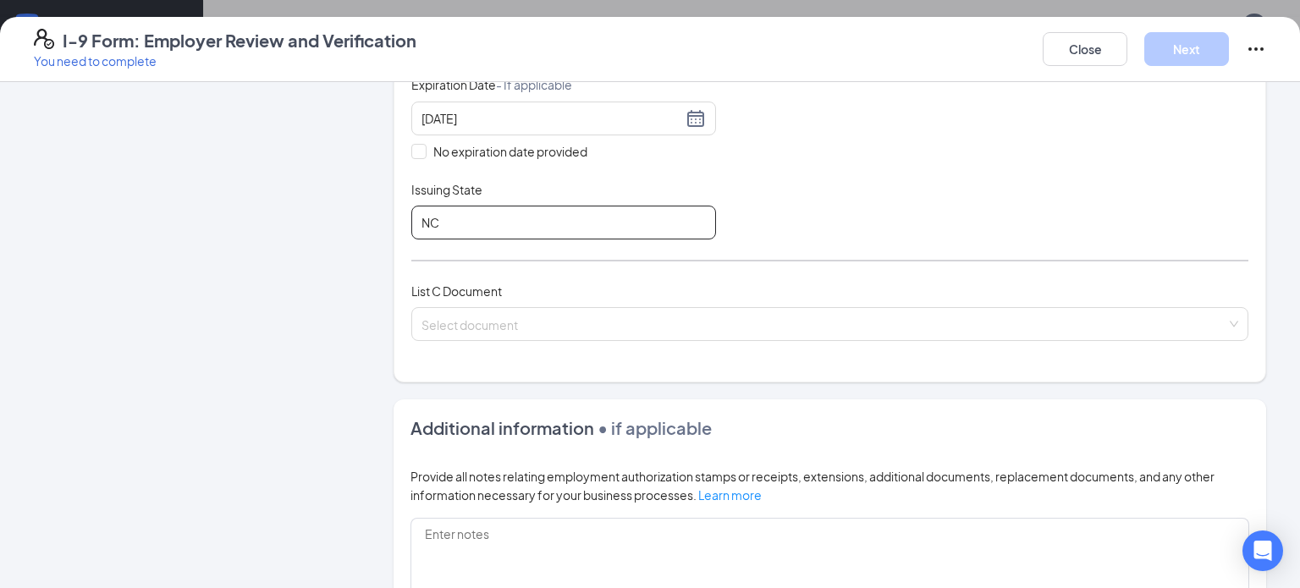
scroll to position [423, 0]
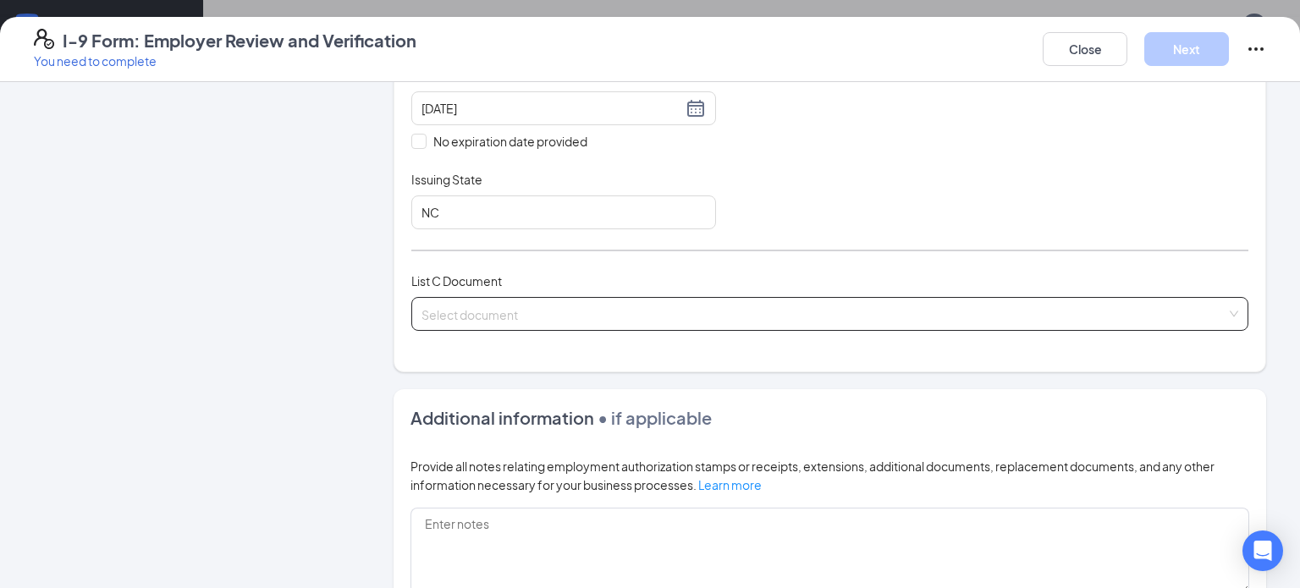
click at [636, 306] on input "search" at bounding box center [823, 310] width 805 height 25
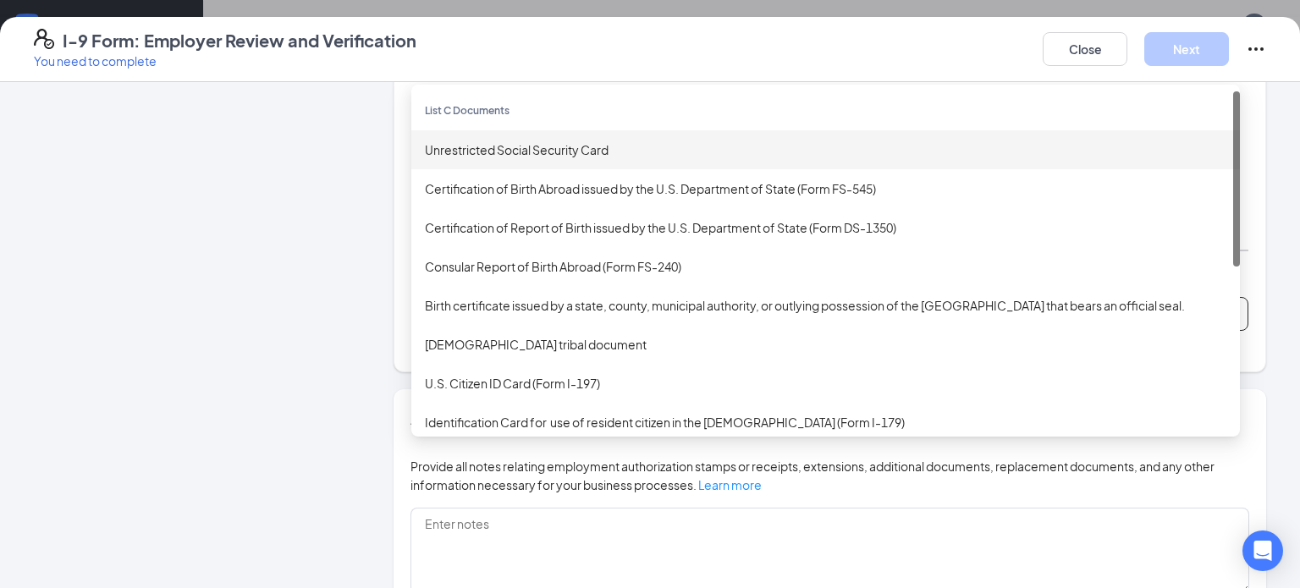
click at [642, 131] on div "Unrestricted Social Security Card" at bounding box center [825, 149] width 829 height 39
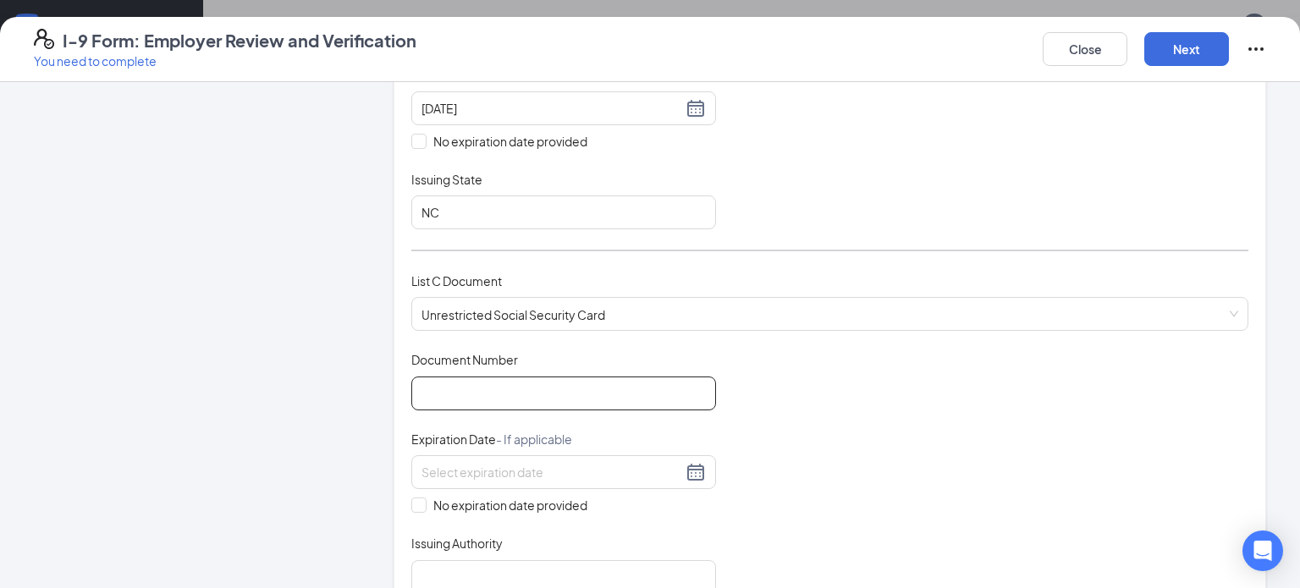
click at [632, 383] on input "Document Number" at bounding box center [563, 394] width 305 height 34
paste input "616-06-6264"
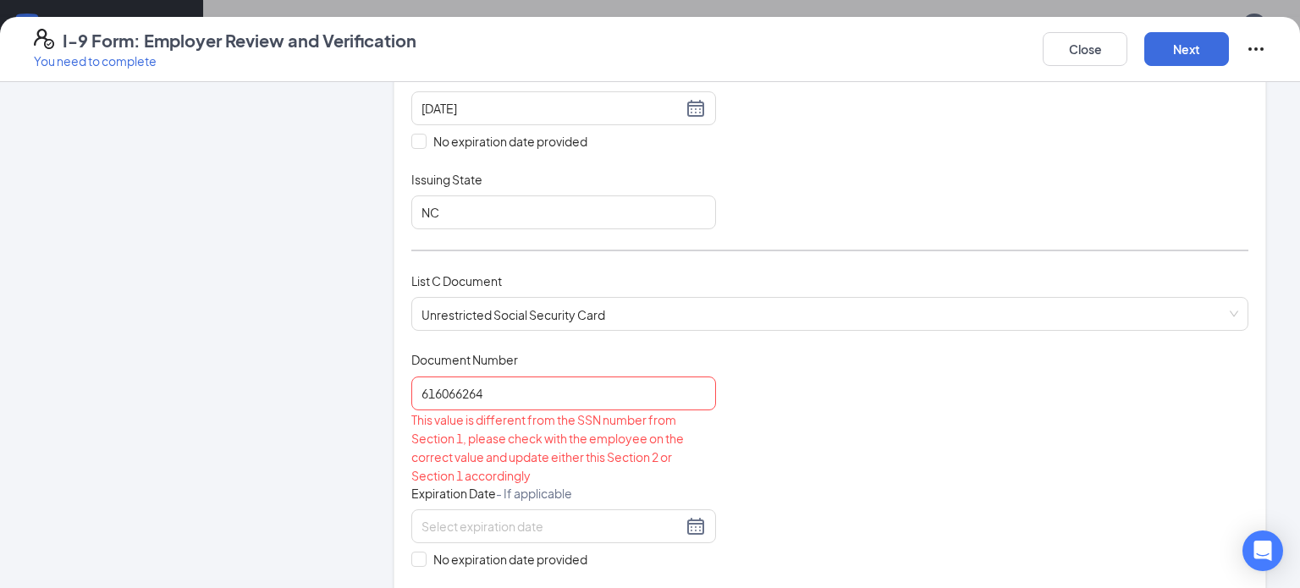
click at [791, 484] on div "Document Title Unrestricted Social Security Card Document Number 616066264 This…" at bounding box center [829, 499] width 837 height 296
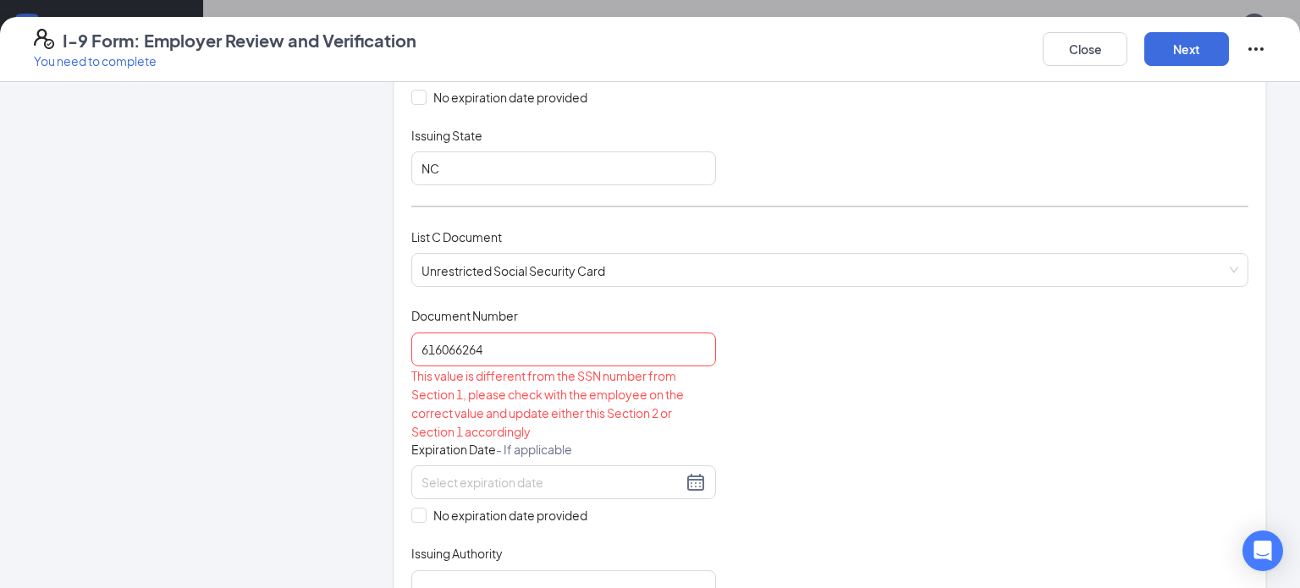
scroll to position [476, 0]
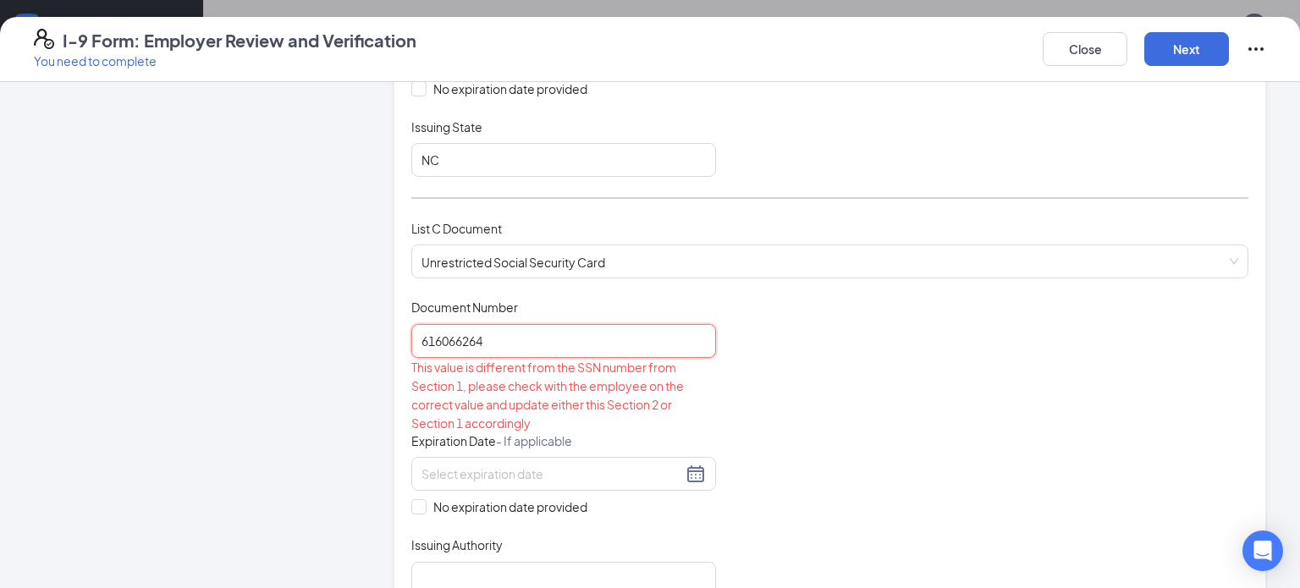
click at [419, 333] on input "616066264" at bounding box center [563, 341] width 305 height 34
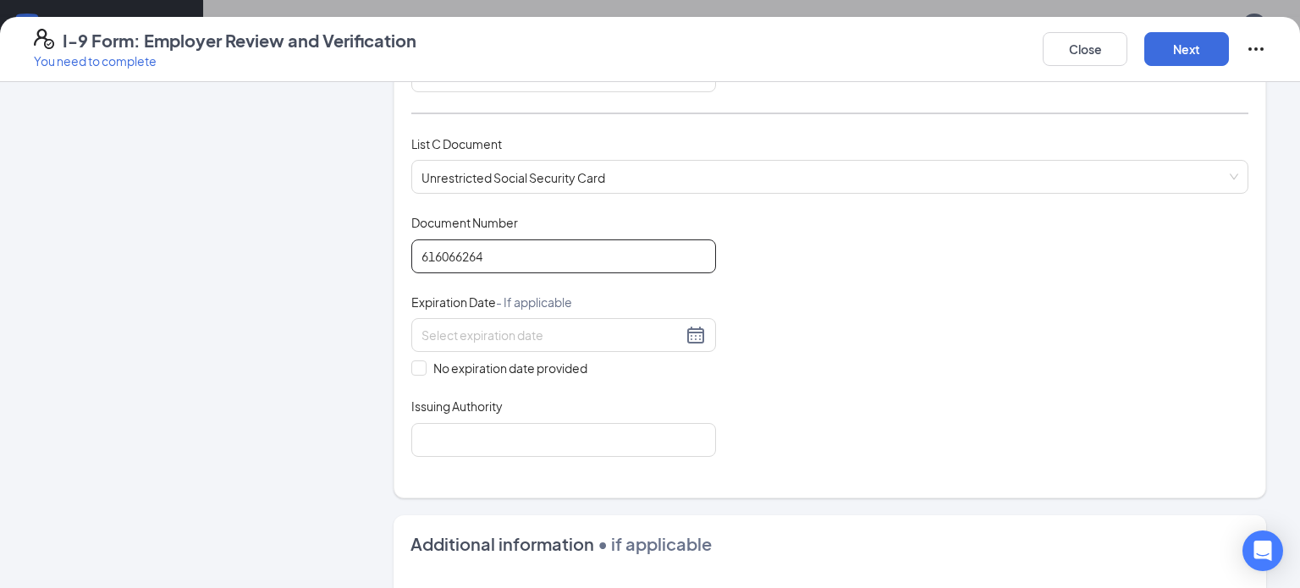
scroll to position [645, 0]
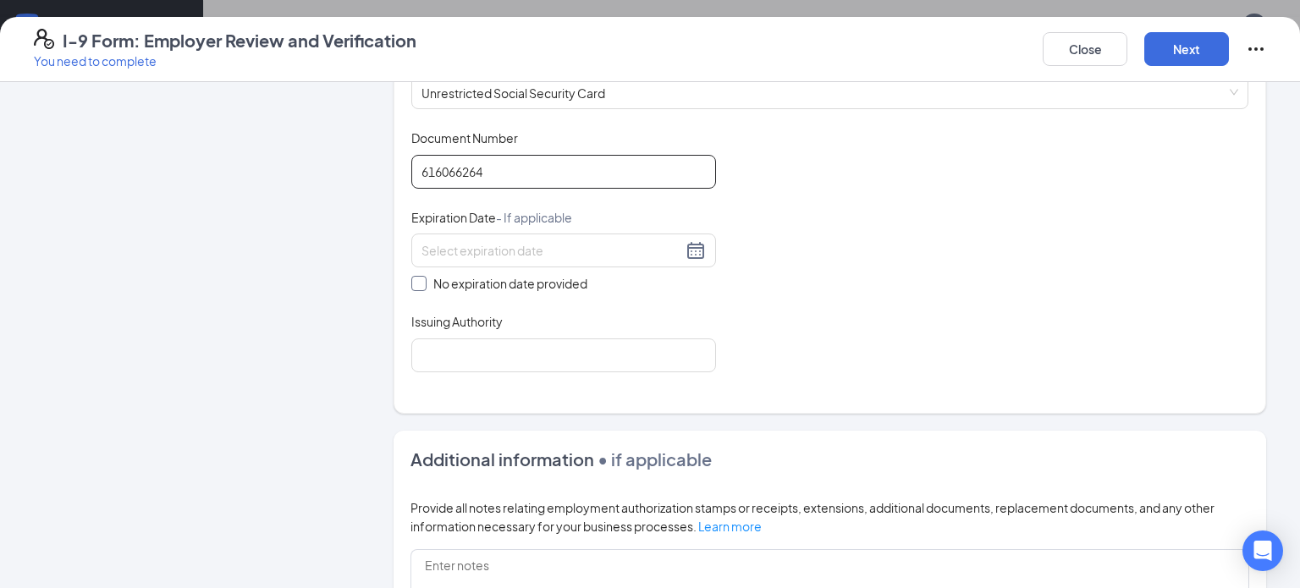
type input "616066264"
click at [427, 281] on span "No expiration date provided" at bounding box center [511, 283] width 168 height 19
click at [423, 281] on input "No expiration date provided" at bounding box center [417, 282] width 12 height 12
checkbox input "true"
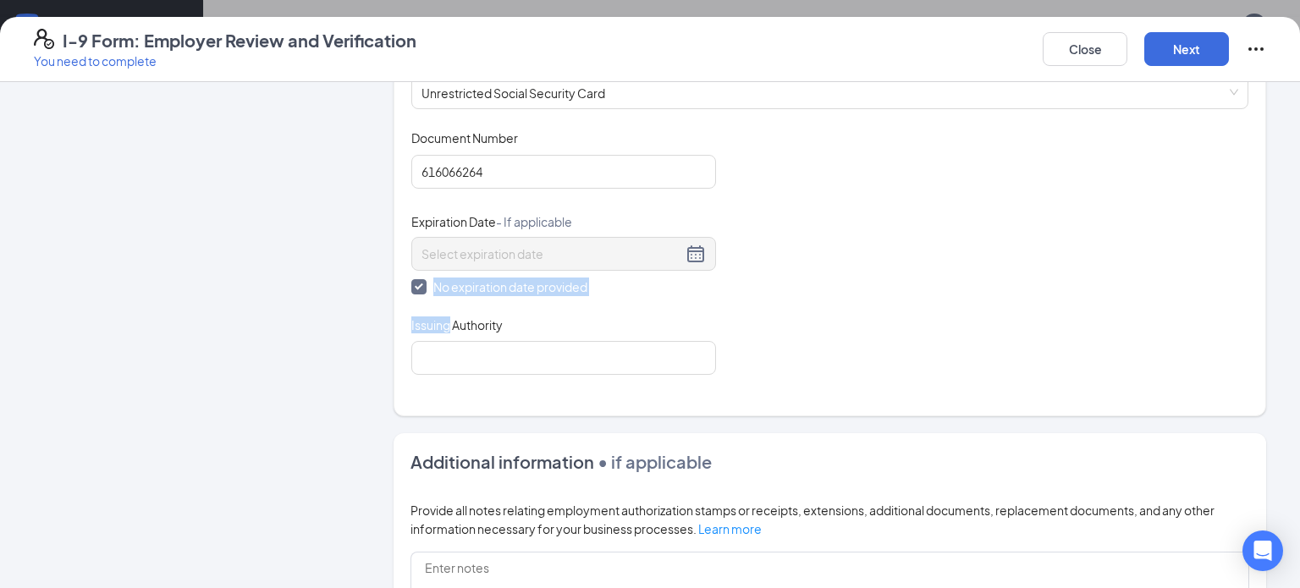
drag, startPoint x: 425, startPoint y: 281, endPoint x: 440, endPoint y: 322, distance: 44.2
click at [433, 313] on div "Document Title Unrestricted Social Security Card Document Number 616066264 Expi…" at bounding box center [829, 251] width 837 height 245
click at [483, 352] on input "Issuing Authority" at bounding box center [563, 358] width 305 height 34
type input "United States of America"
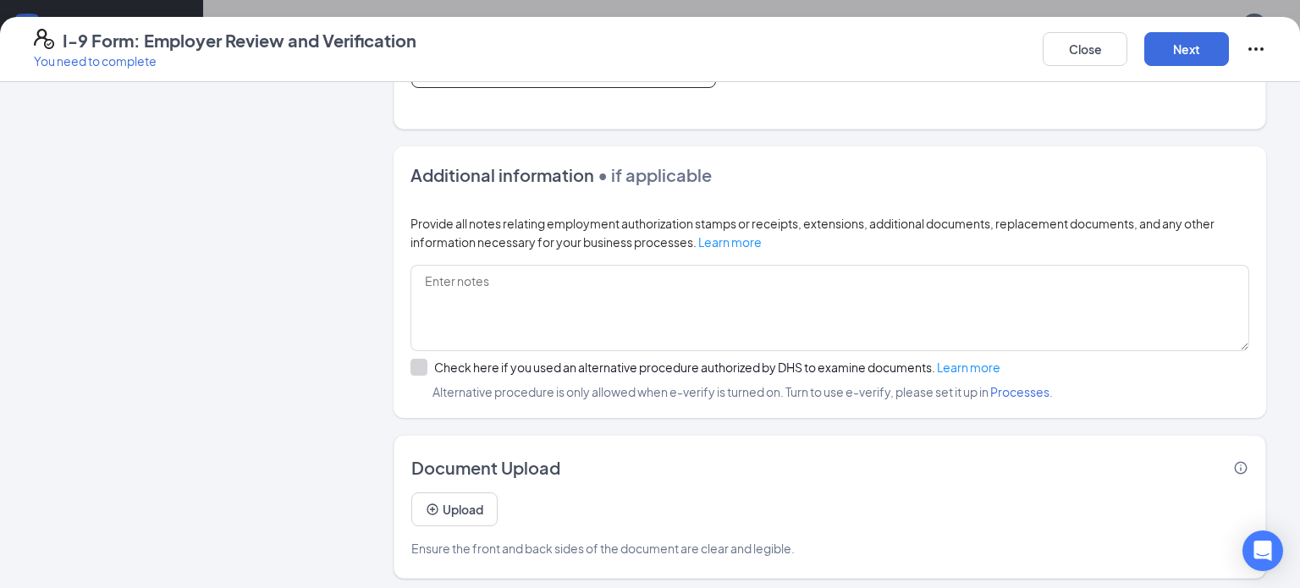
scroll to position [934, 0]
click at [1157, 52] on button "Next" at bounding box center [1186, 49] width 85 height 34
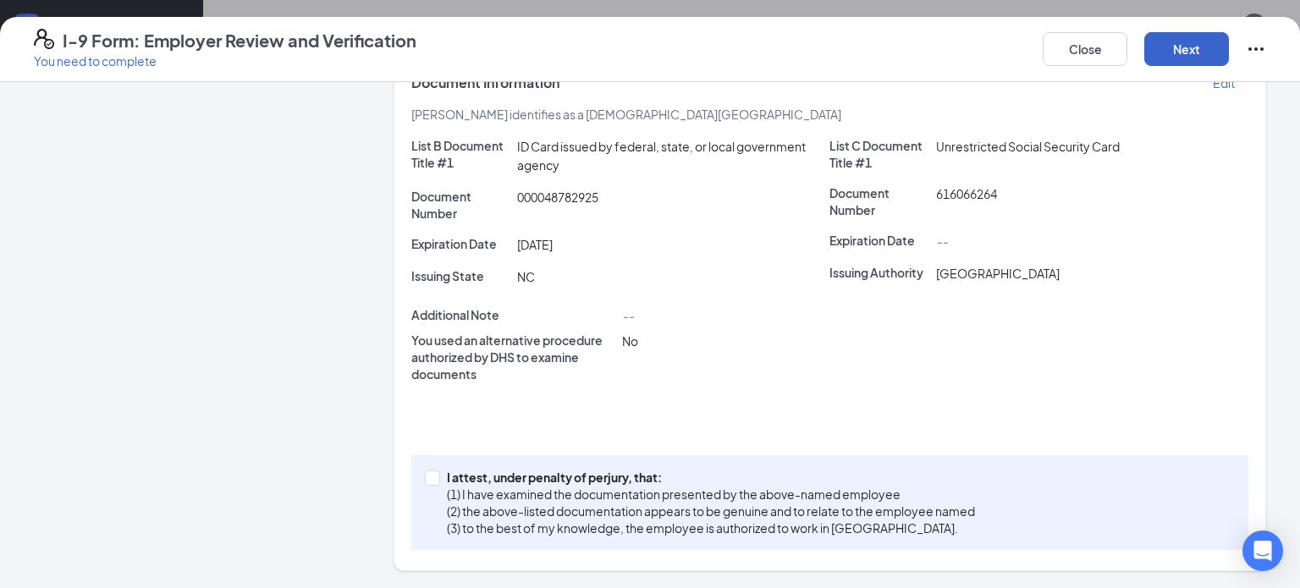
scroll to position [295, 0]
click at [432, 473] on input "I attest, under penalty of perjury, that: (1) I have examined the documentation…" at bounding box center [431, 477] width 12 height 12
checkbox input "true"
click at [1176, 43] on button "Next" at bounding box center [1186, 49] width 85 height 34
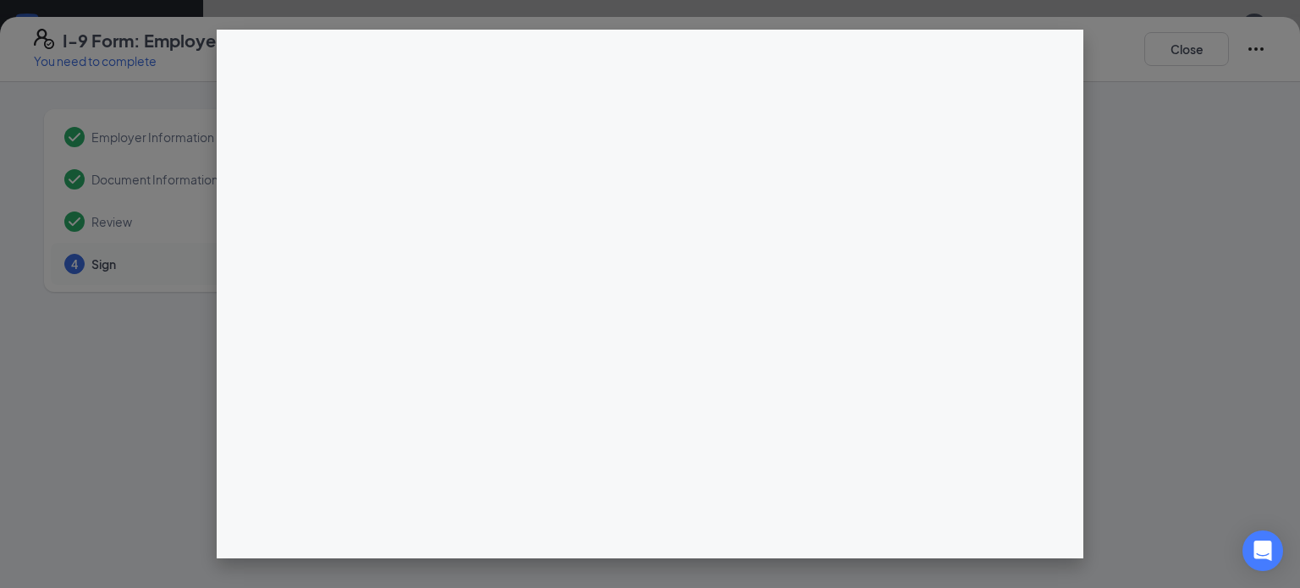
click at [647, 225] on div "I-9 Form: Employer Review and Verification You need to complete Close Employer …" at bounding box center [650, 294] width 1300 height 588
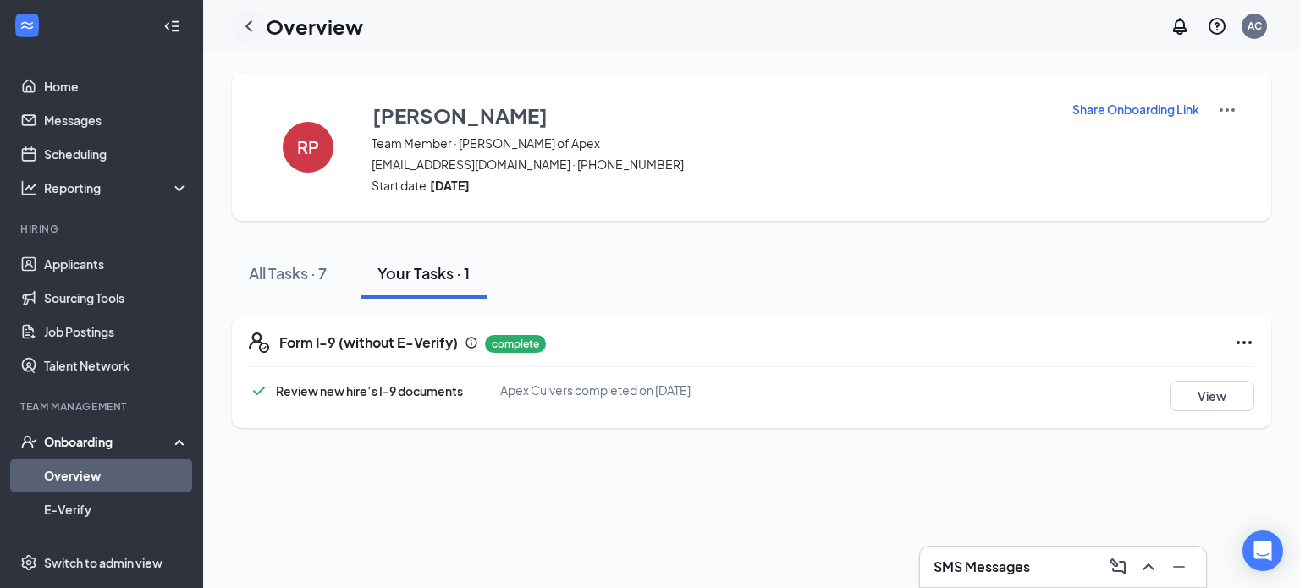
click at [246, 18] on icon "ChevronLeft" at bounding box center [249, 26] width 20 height 20
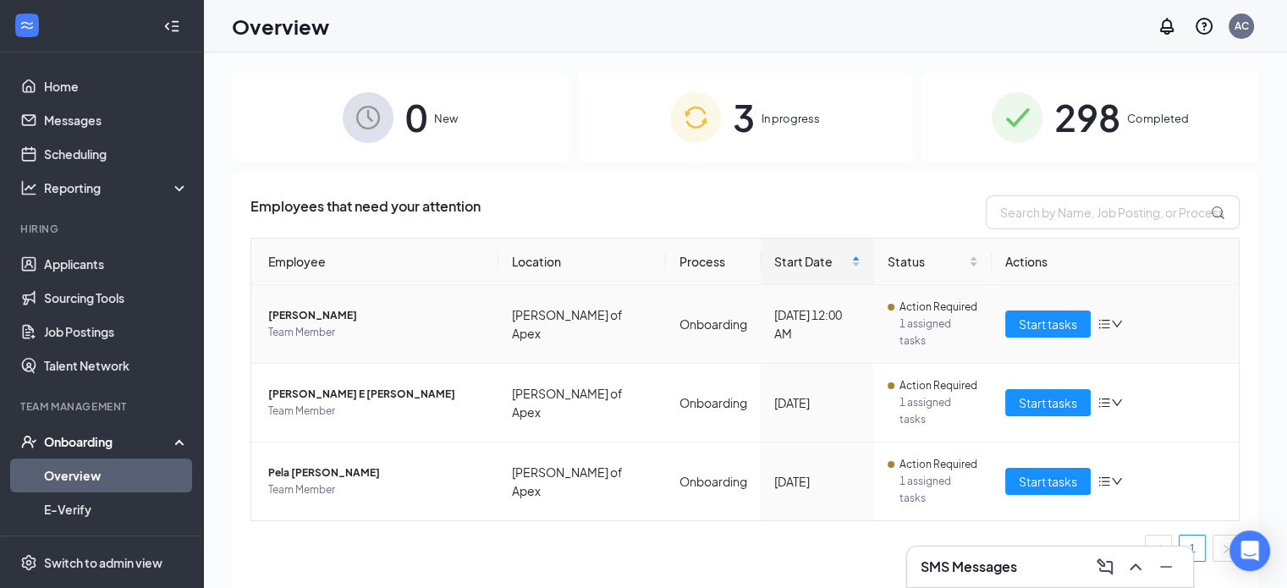
click at [328, 311] on span "[PERSON_NAME]" at bounding box center [376, 315] width 217 height 17
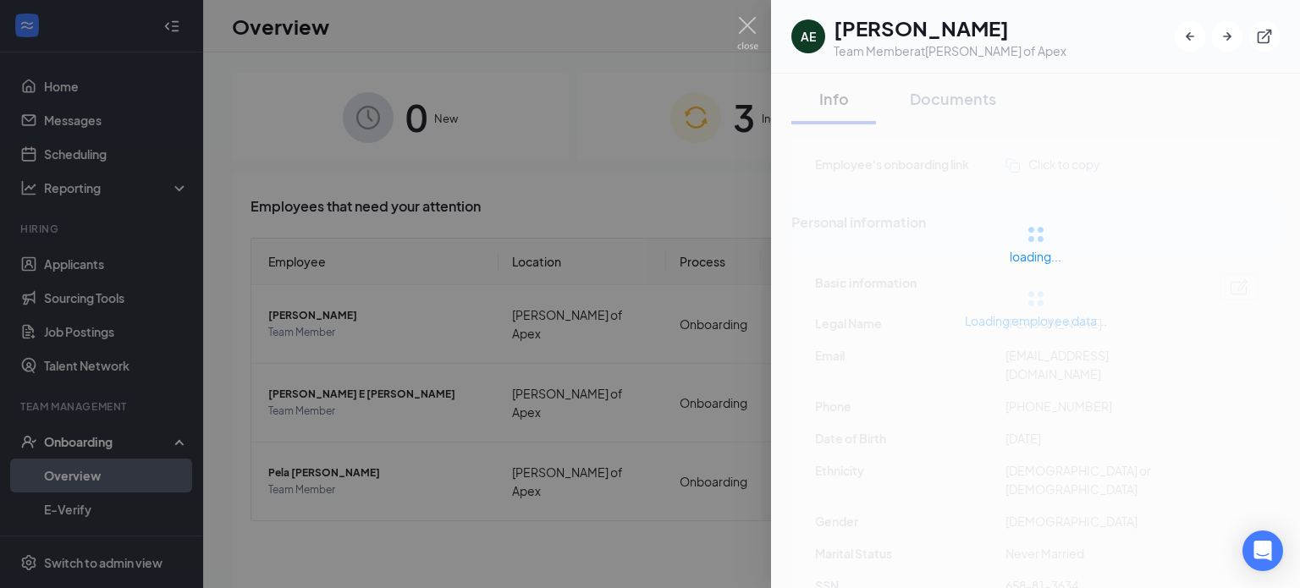
click at [613, 145] on div at bounding box center [650, 294] width 1300 height 588
click at [719, 206] on div "0 New 3 In progress 298 Completed Employees that need your attention Employee L…" at bounding box center [745, 358] width 1027 height 571
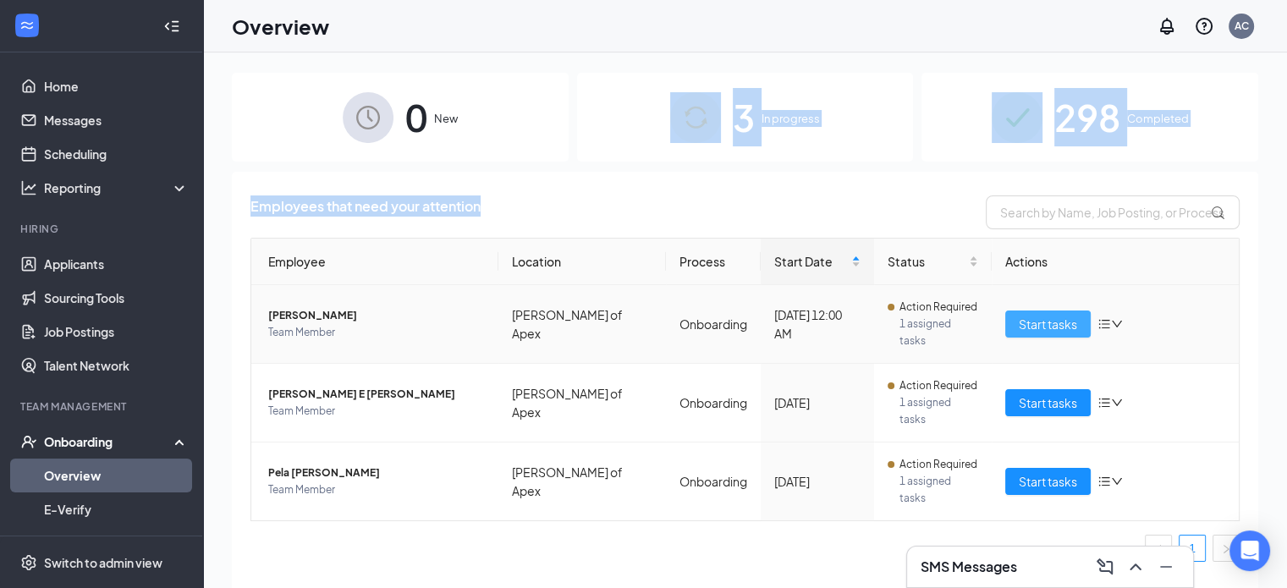
click at [1020, 315] on span "Start tasks" at bounding box center [1048, 324] width 58 height 19
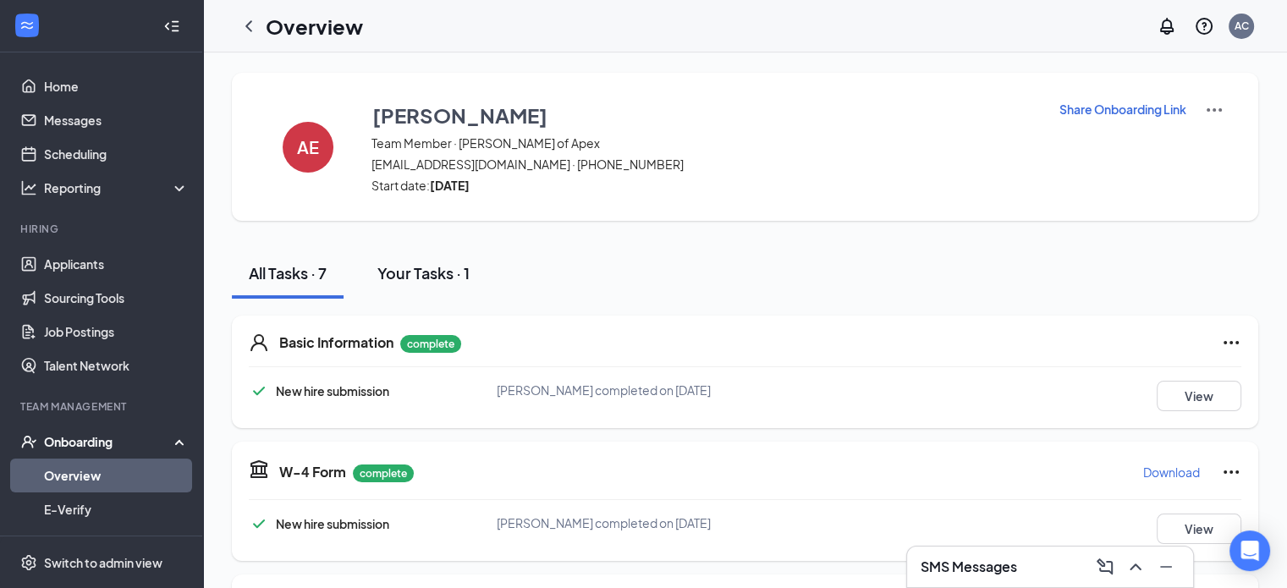
click at [453, 262] on div "Your Tasks · 1" at bounding box center [423, 272] width 92 height 21
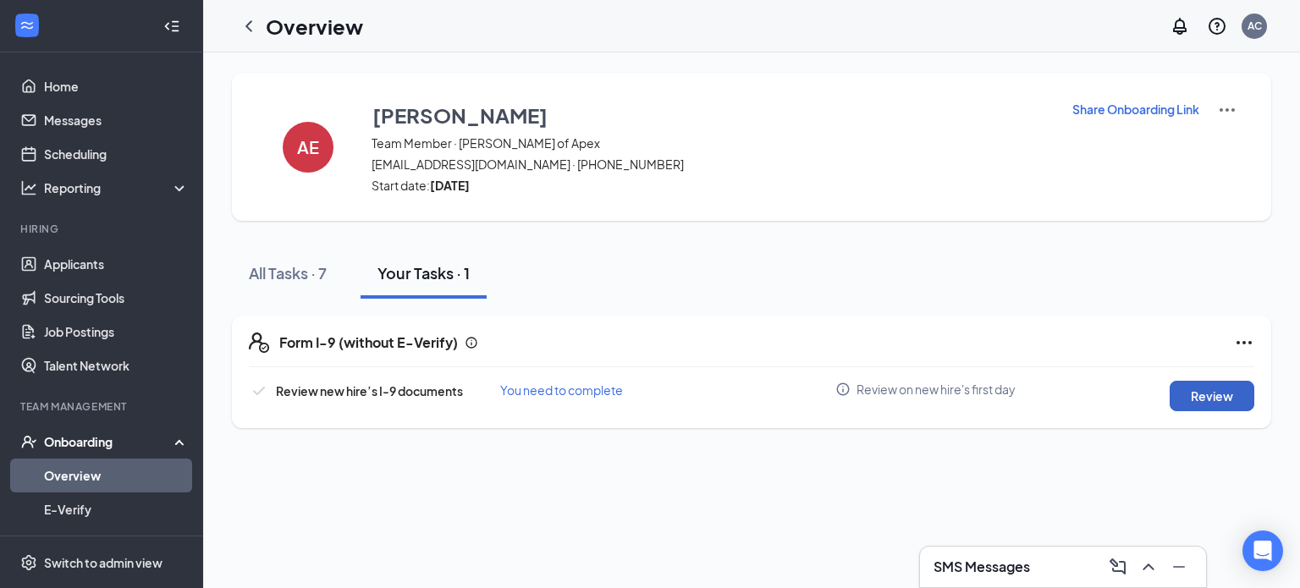
click at [1224, 395] on button "Review" at bounding box center [1212, 396] width 85 height 30
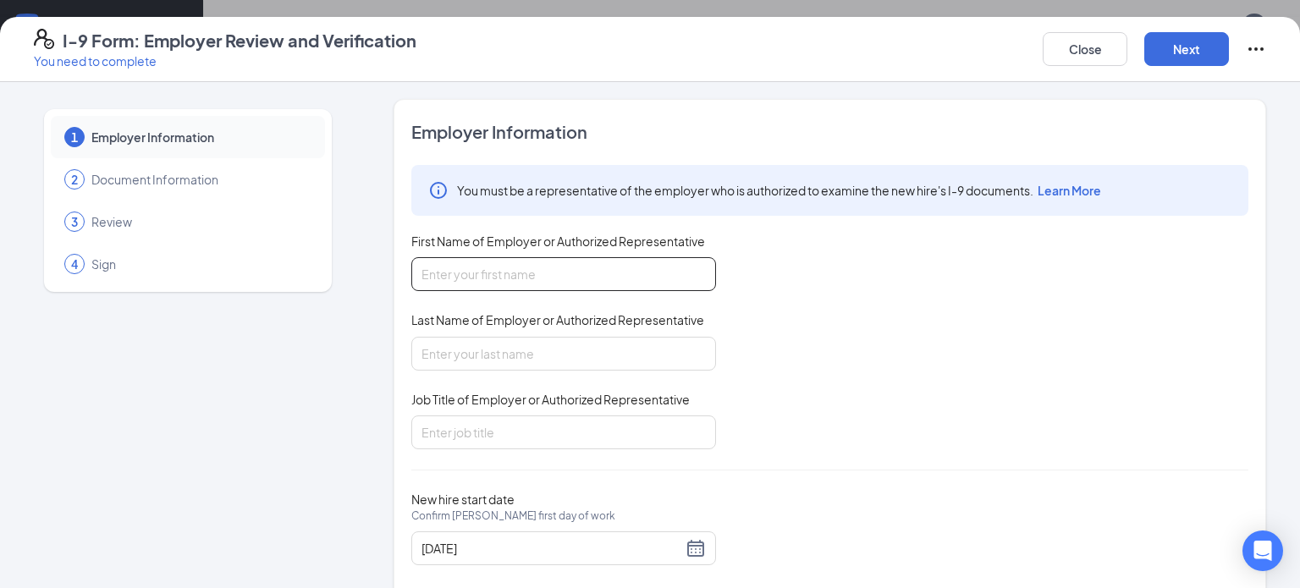
click at [584, 280] on input "First Name of Employer or Authorized Representative" at bounding box center [563, 274] width 305 height 34
type input "Ella"
type input "Young"
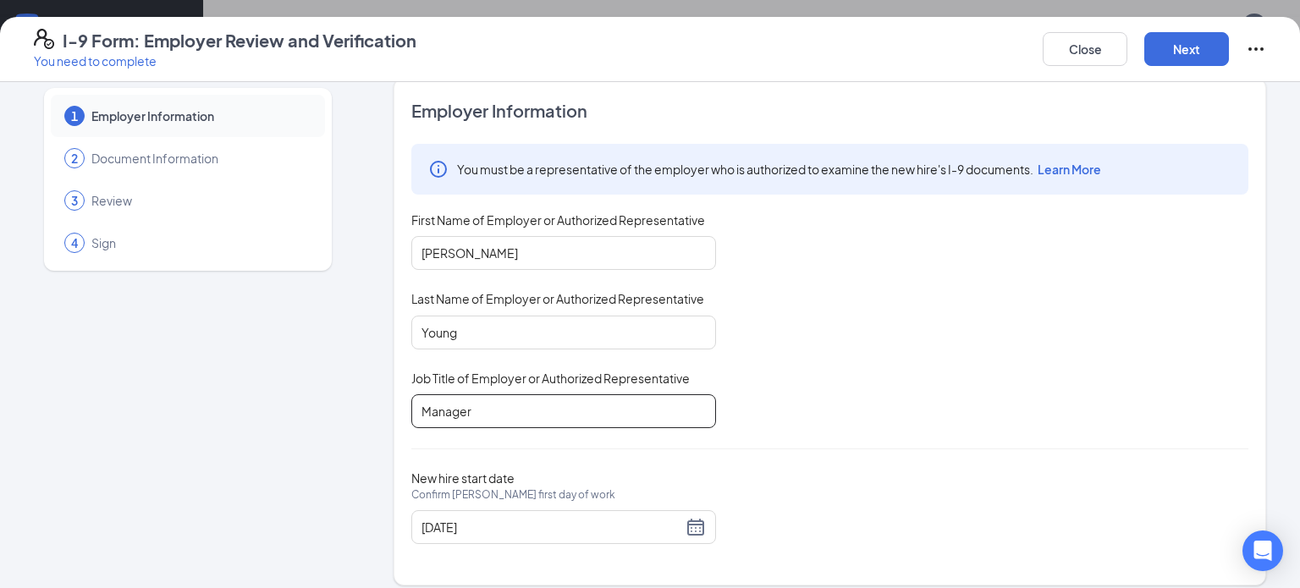
scroll to position [33, 0]
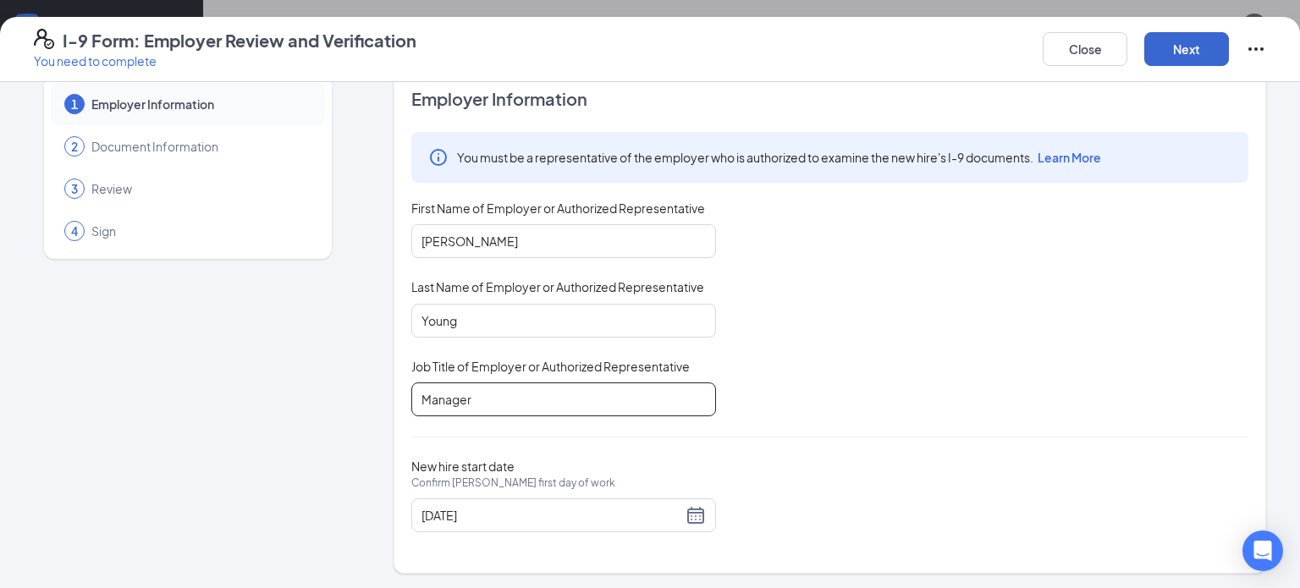
type input "Manager"
click at [1195, 45] on button "Next" at bounding box center [1186, 49] width 85 height 34
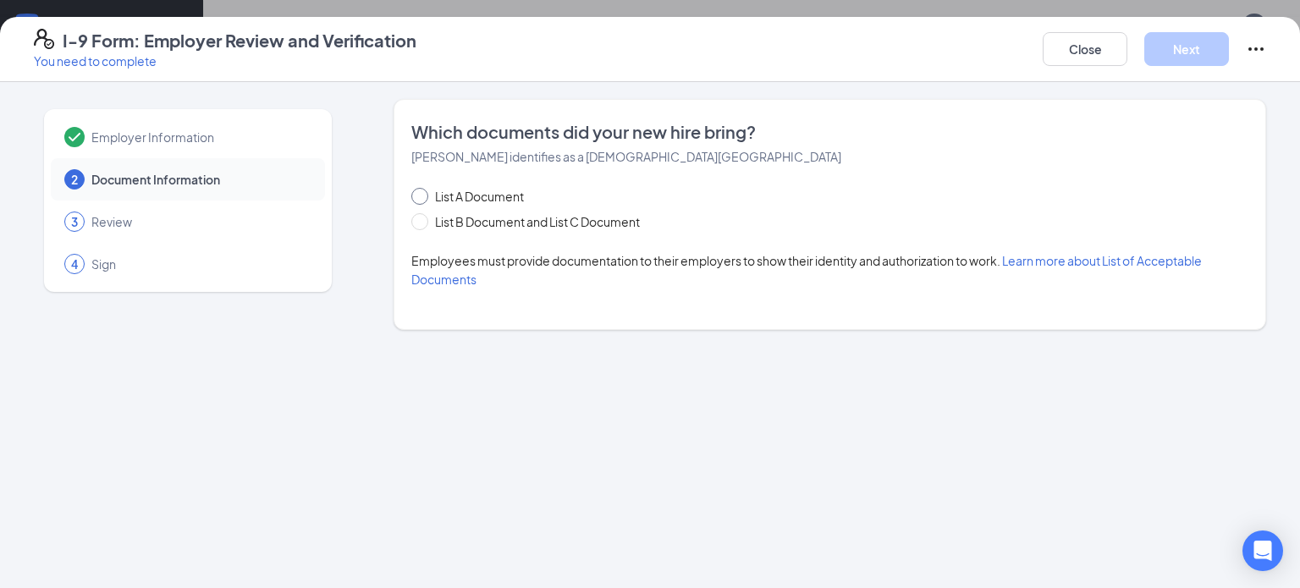
click at [440, 199] on span "List A Document" at bounding box center [479, 196] width 102 height 19
click at [423, 199] on input "List A Document" at bounding box center [417, 194] width 12 height 12
radio input "true"
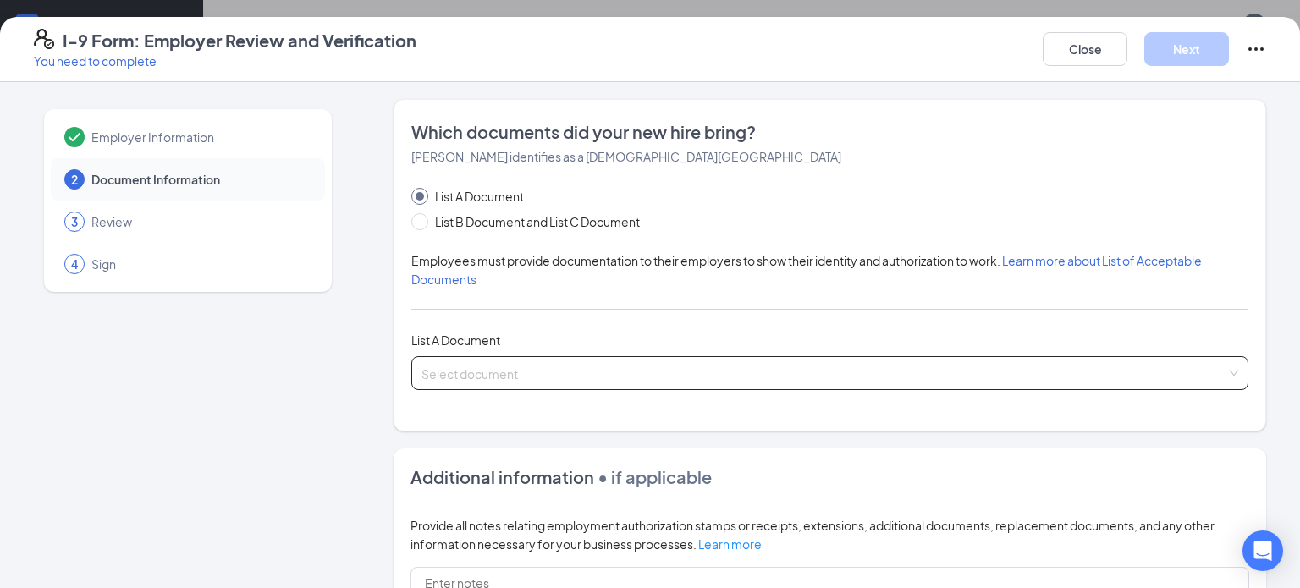
click at [479, 357] on input "search" at bounding box center [823, 369] width 805 height 25
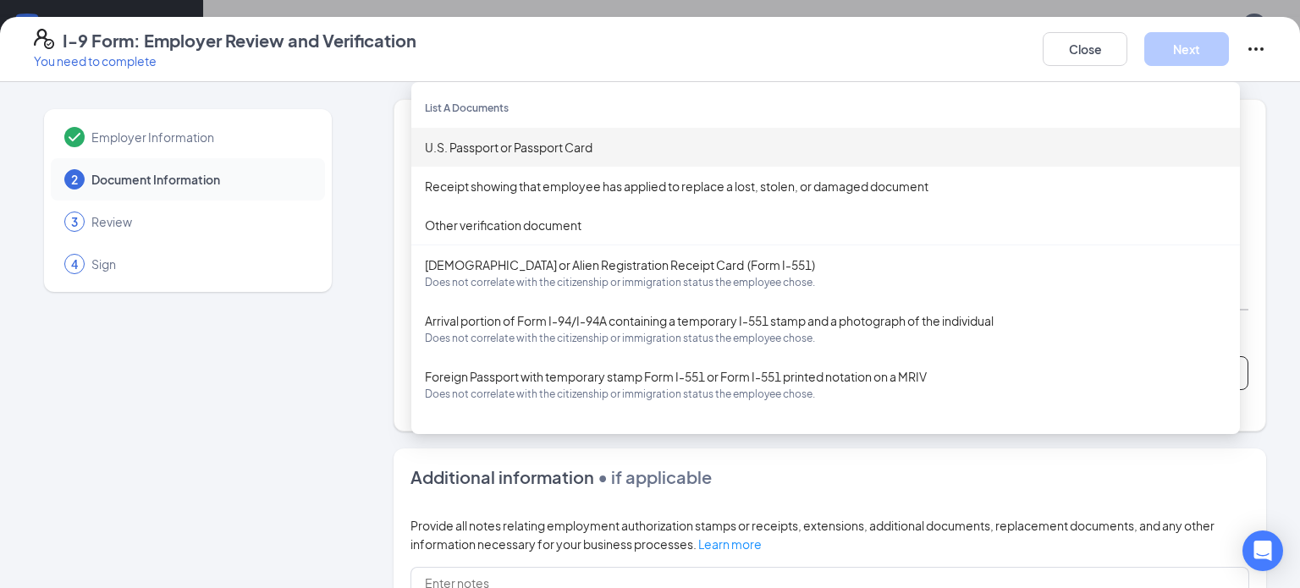
click at [494, 157] on div "U.S. Passport or Passport Card" at bounding box center [825, 147] width 829 height 39
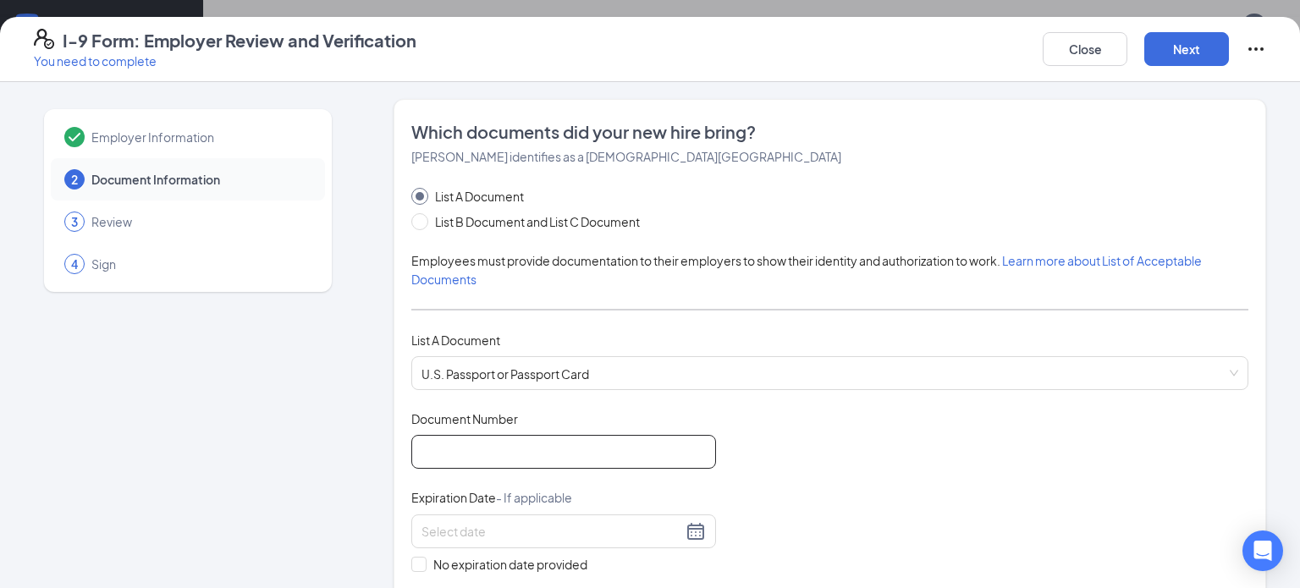
click at [516, 445] on input "Document Number" at bounding box center [563, 452] width 305 height 34
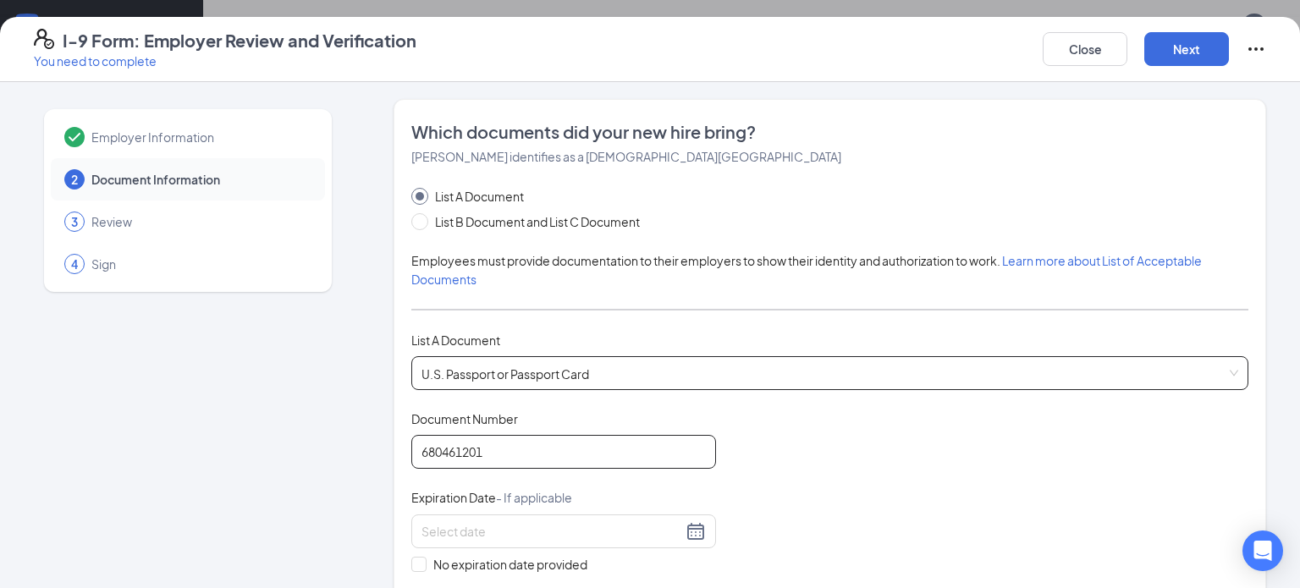
scroll to position [85, 0]
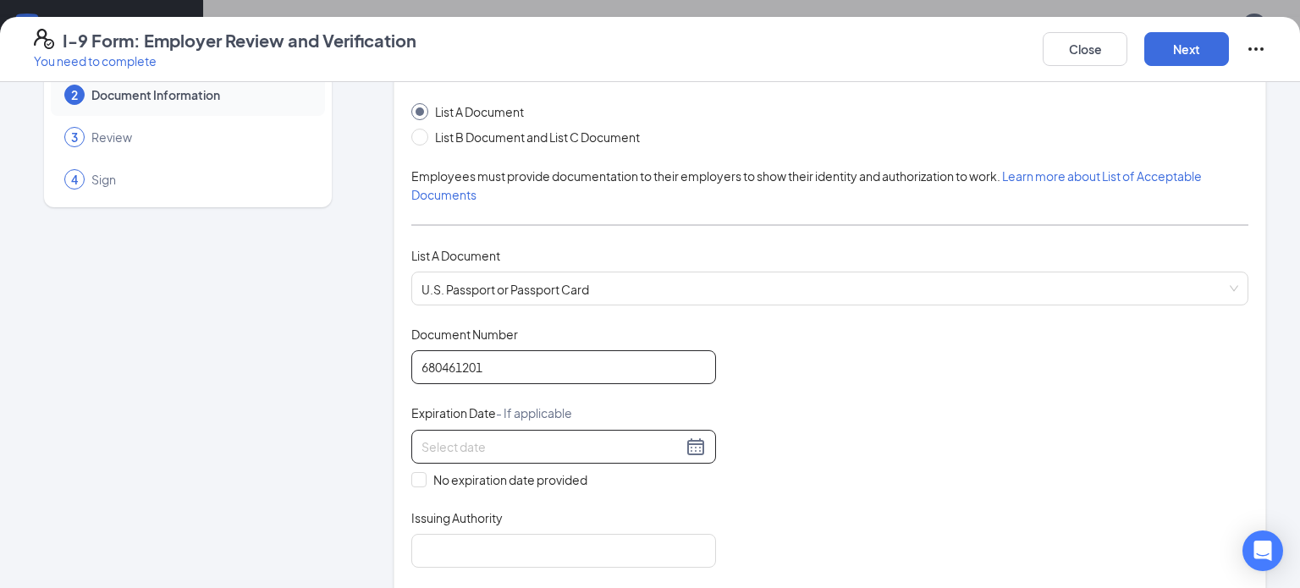
type input "680461201"
click at [440, 439] on input at bounding box center [551, 447] width 261 height 19
type input "06/29/2027"
click at [675, 541] on input "Issuing Authority" at bounding box center [563, 551] width 305 height 34
type input "United States"
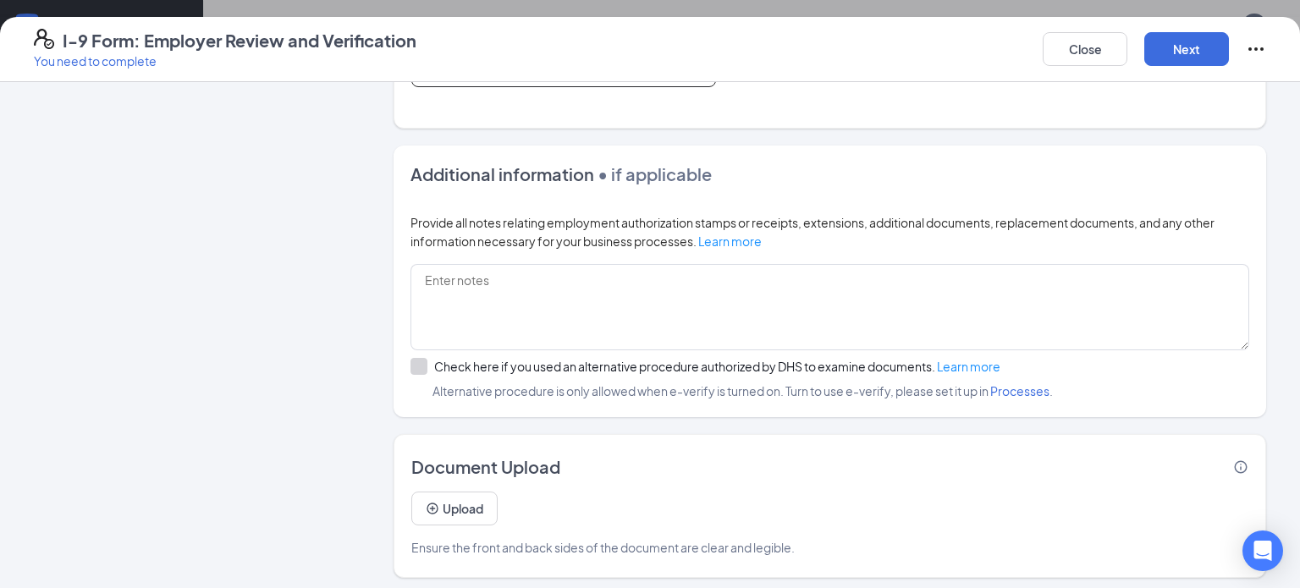
scroll to position [568, 0]
click at [1176, 39] on button "Next" at bounding box center [1186, 49] width 85 height 34
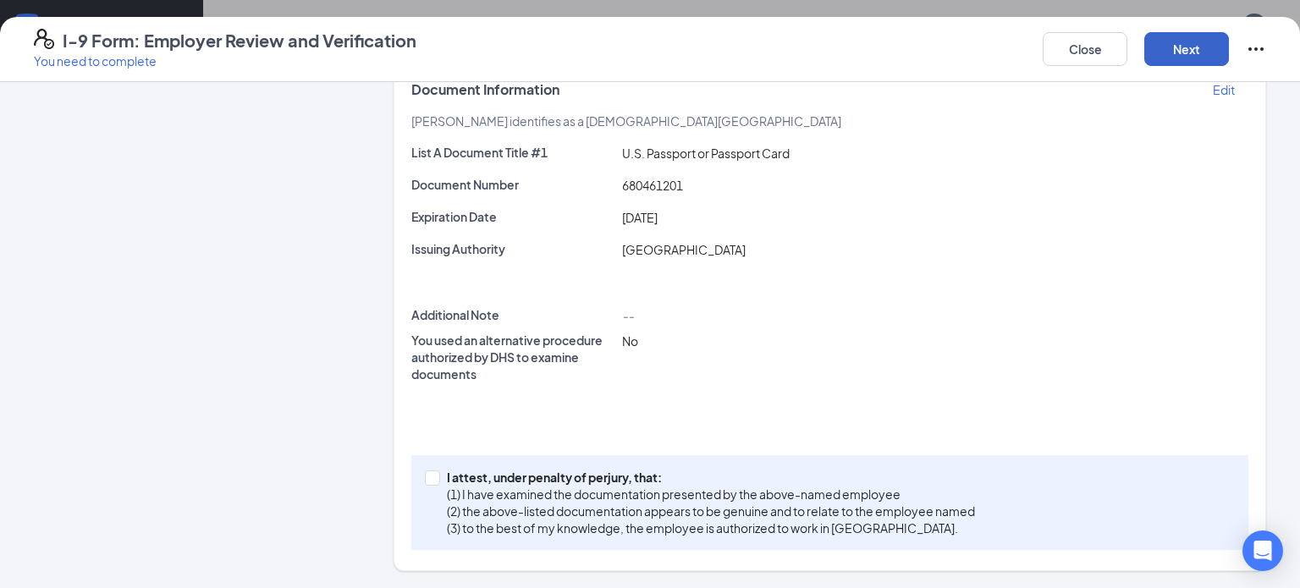
scroll to position [288, 0]
click at [425, 477] on input "I attest, under penalty of perjury, that: (1) I have examined the documentation…" at bounding box center [431, 477] width 12 height 12
checkbox input "true"
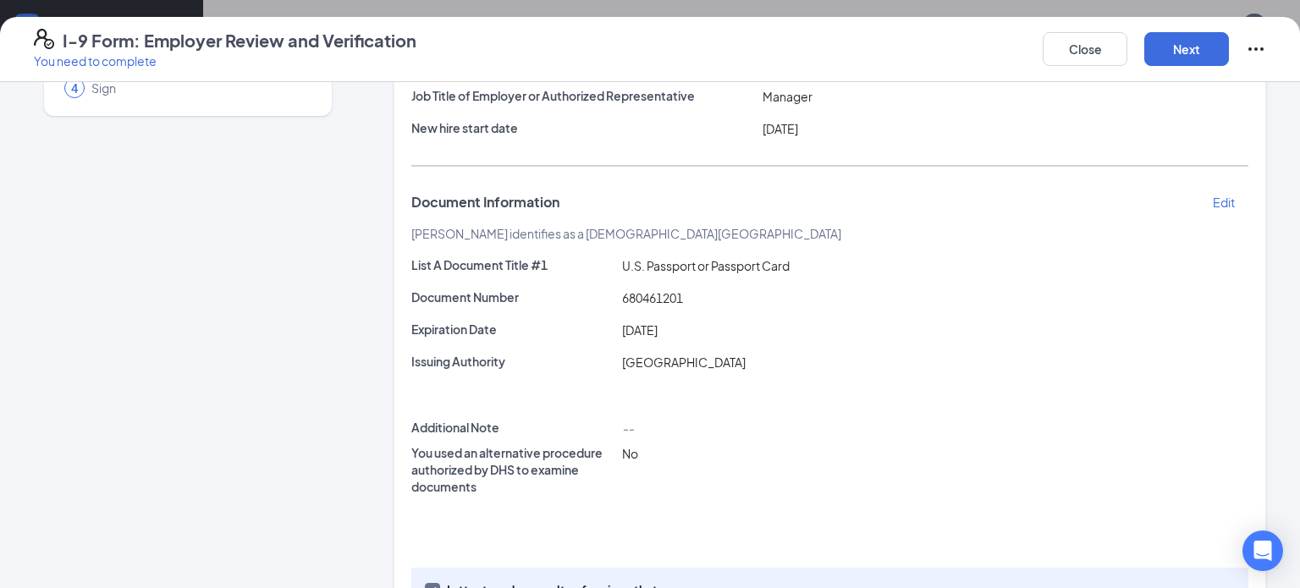
scroll to position [118, 0]
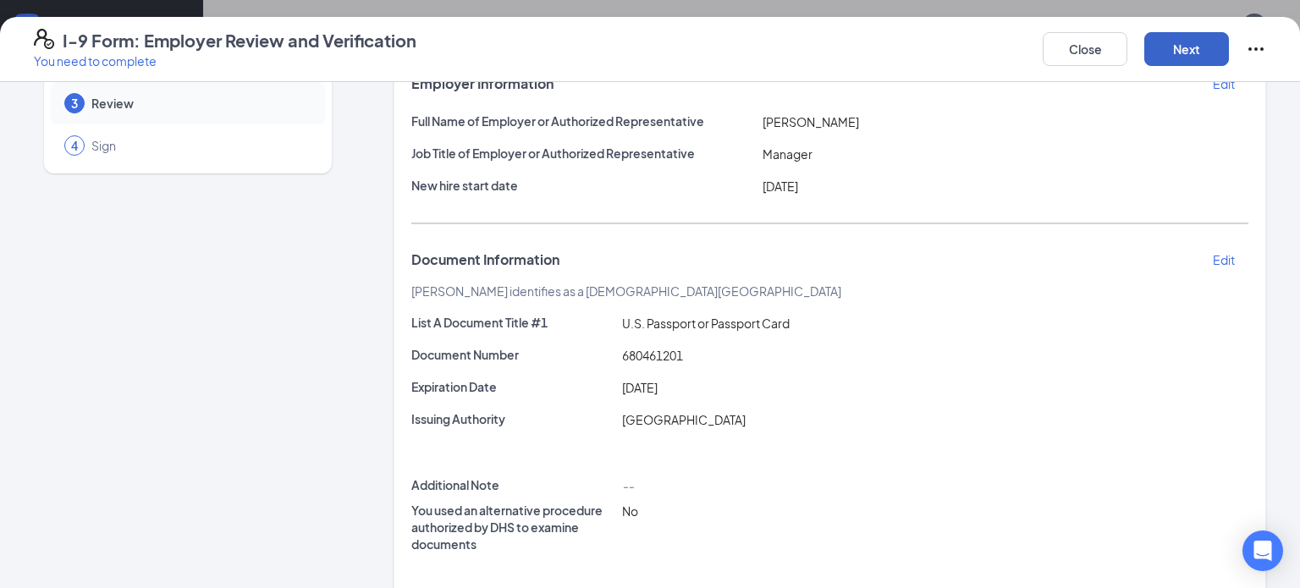
click at [1181, 45] on button "Next" at bounding box center [1186, 49] width 85 height 34
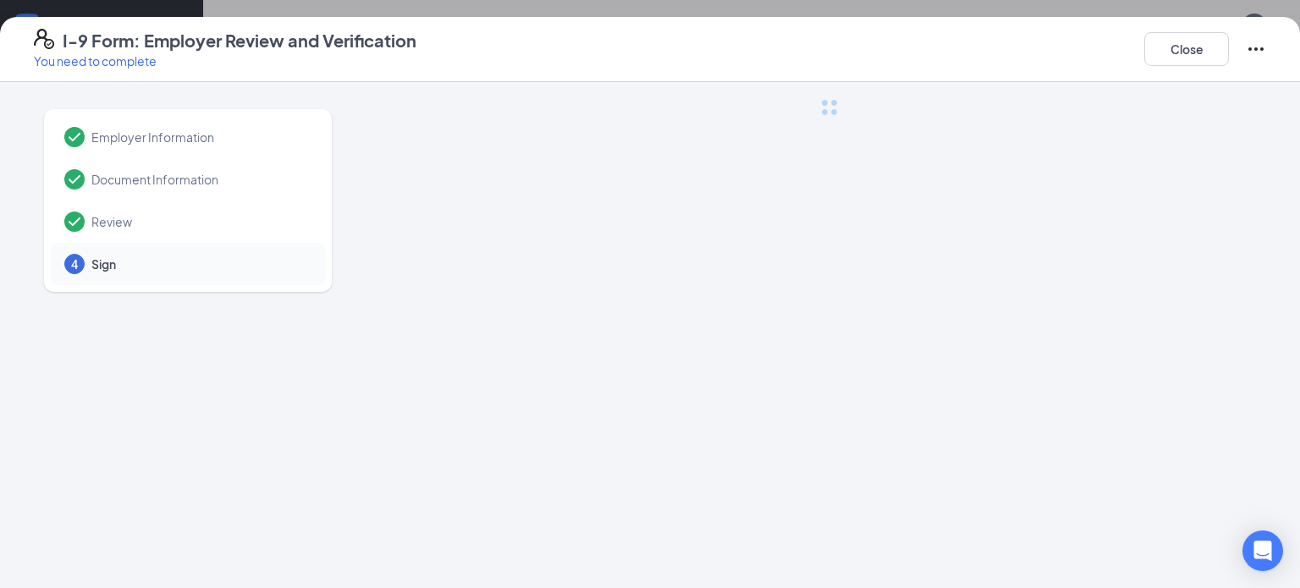
scroll to position [0, 0]
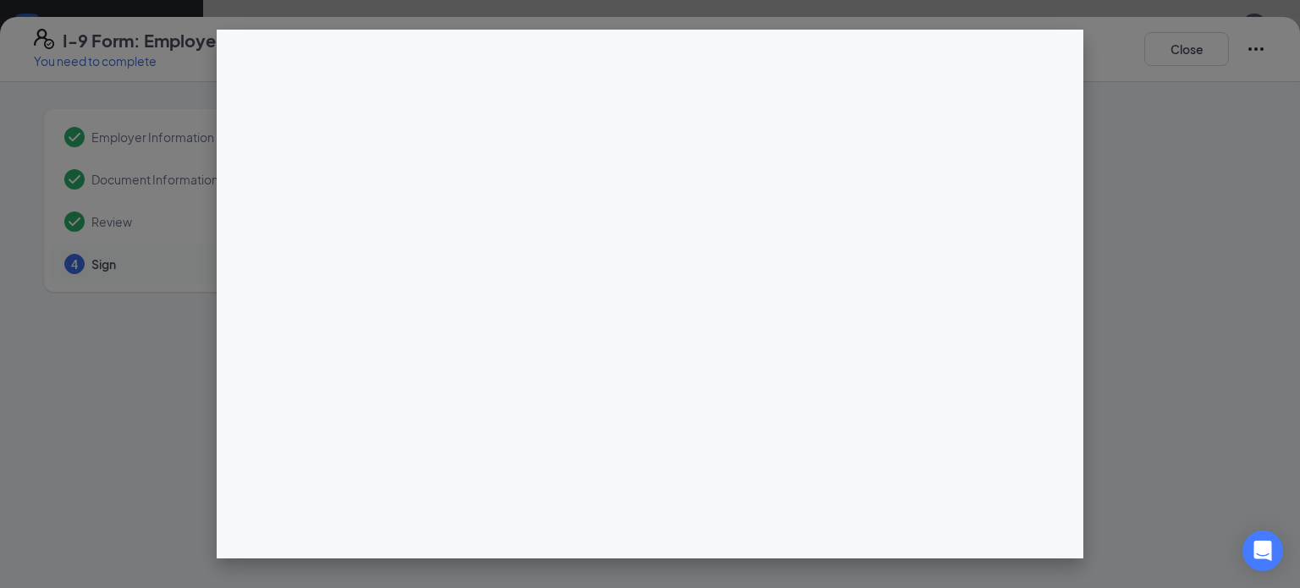
click at [636, 235] on div at bounding box center [830, 437] width 873 height 677
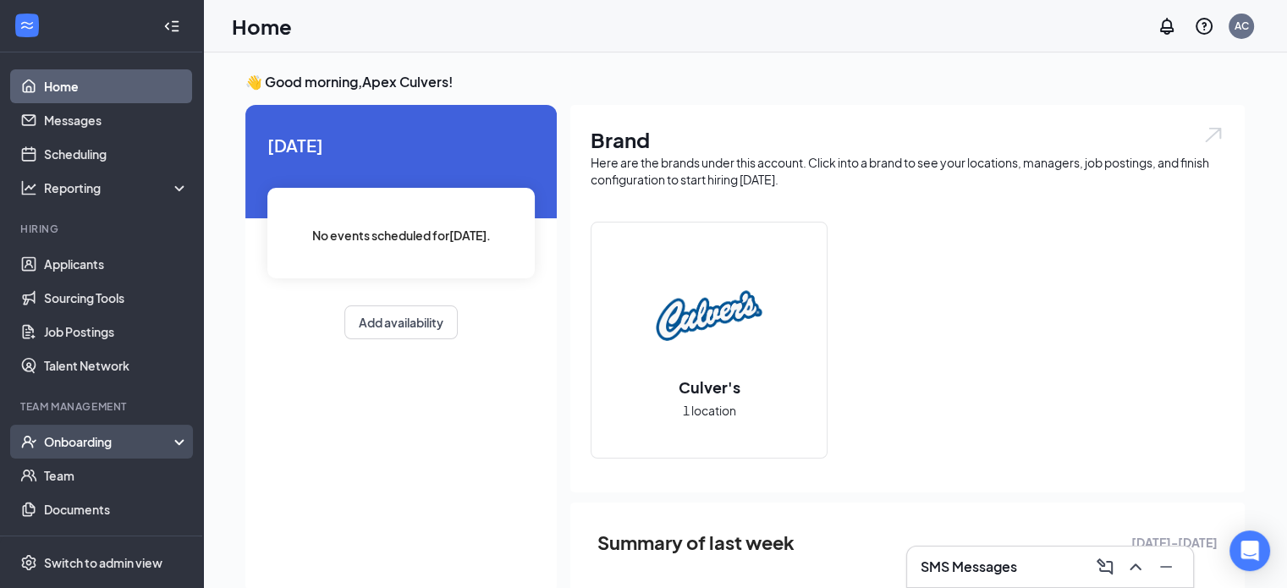
click at [45, 429] on div "Onboarding" at bounding box center [101, 442] width 203 height 34
click at [52, 470] on link "Overview" at bounding box center [116, 476] width 145 height 34
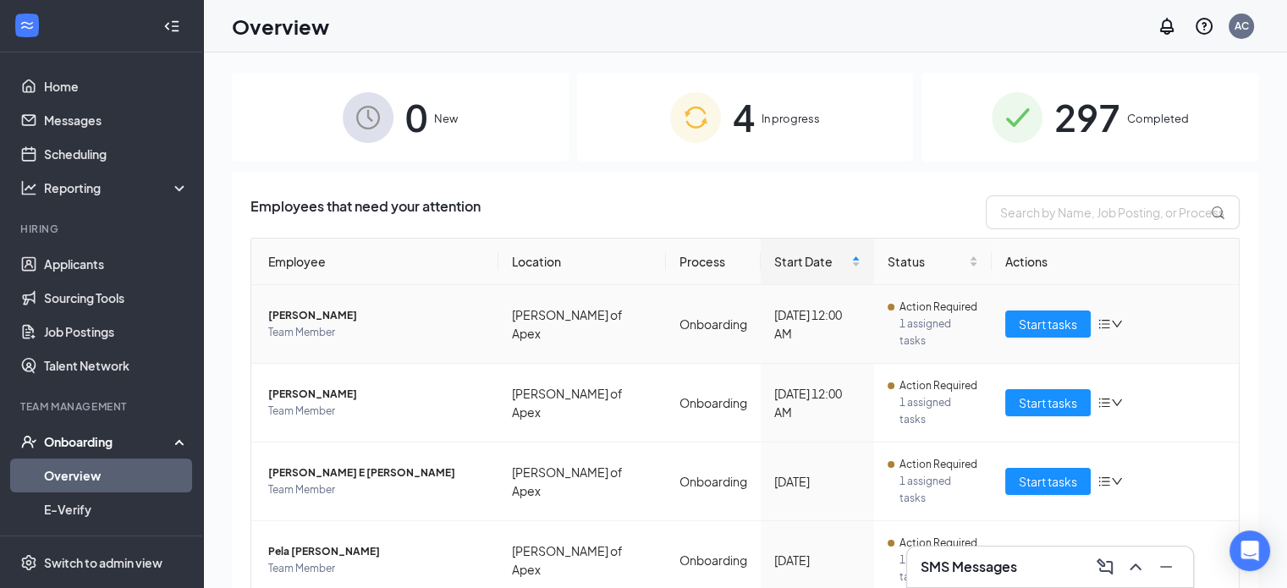
click at [328, 311] on span "[PERSON_NAME]" at bounding box center [376, 315] width 217 height 17
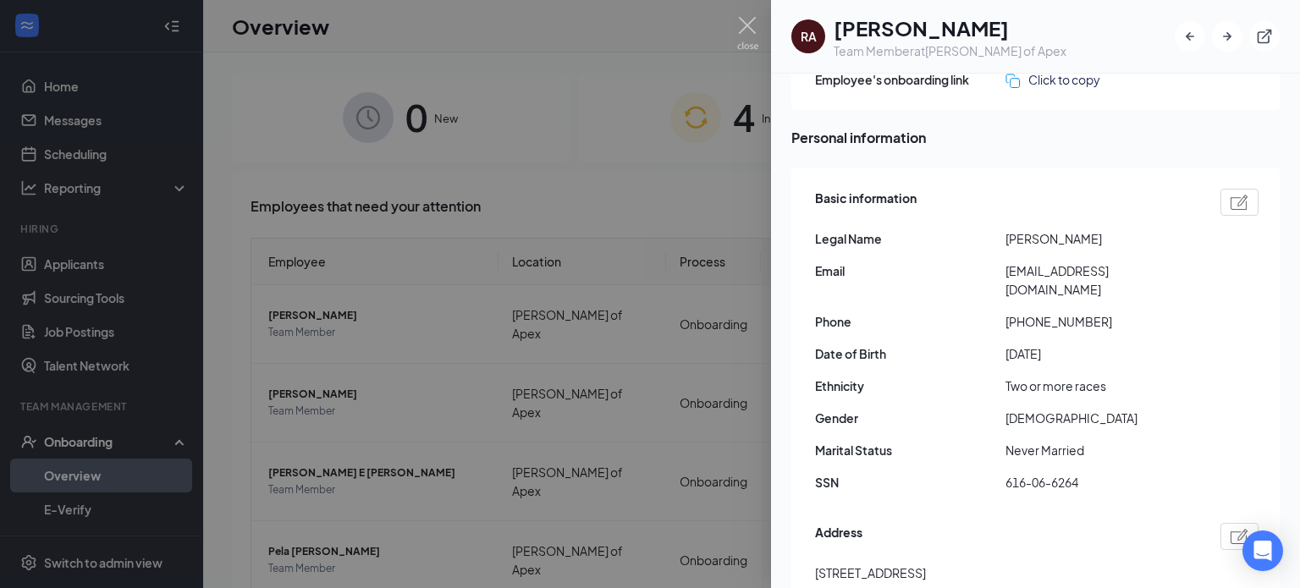
scroll to position [169, 0]
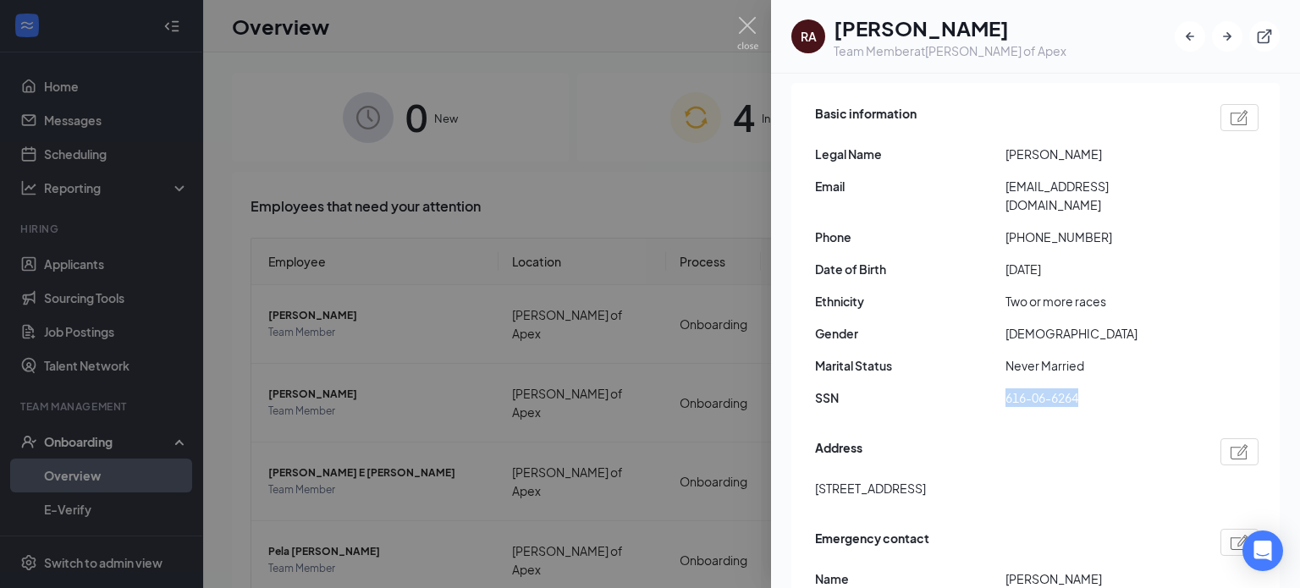
drag, startPoint x: 999, startPoint y: 371, endPoint x: 1100, endPoint y: 394, distance: 104.3
click at [1100, 394] on div "Basic information Legal Name [PERSON_NAME] Email [EMAIL_ADDRESS][DOMAIN_NAME] P…" at bounding box center [1036, 260] width 443 height 321
copy div "616-06-6264"
